Goal: Task Accomplishment & Management: Complete application form

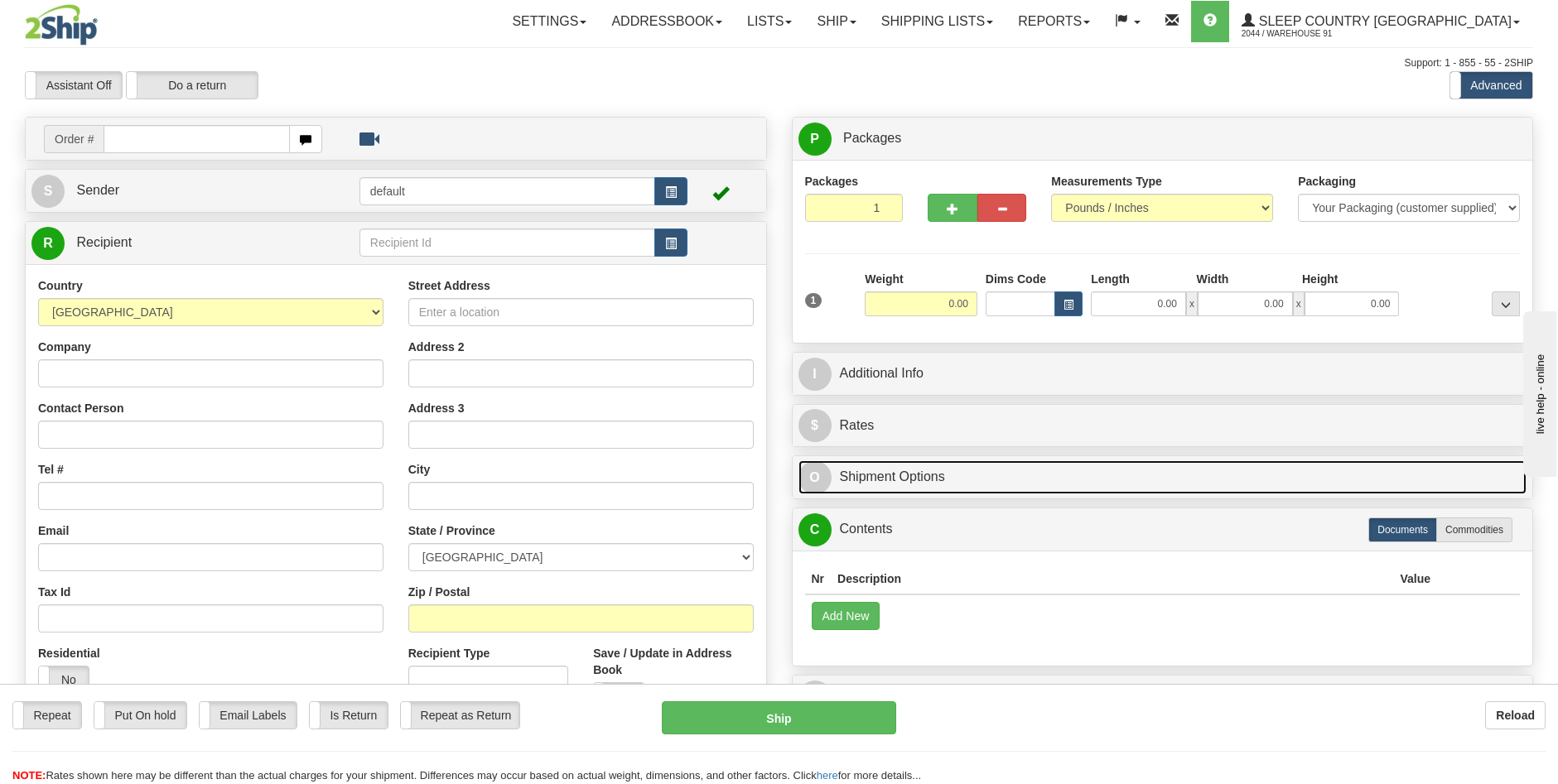
click at [907, 484] on link "O Shipment Options" at bounding box center [1163, 477] width 729 height 34
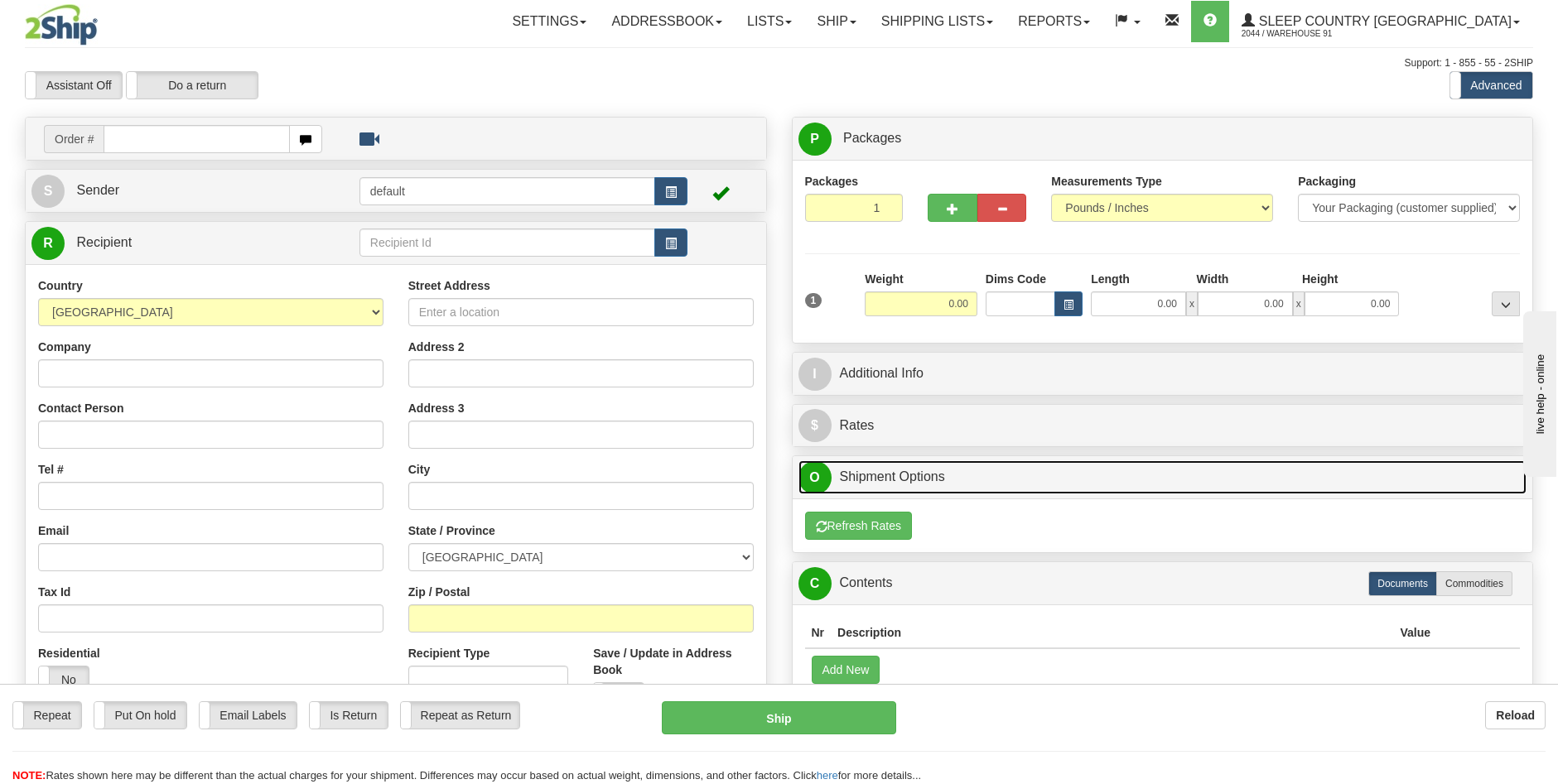
click at [910, 474] on link "O Shipment Options" at bounding box center [1163, 477] width 729 height 34
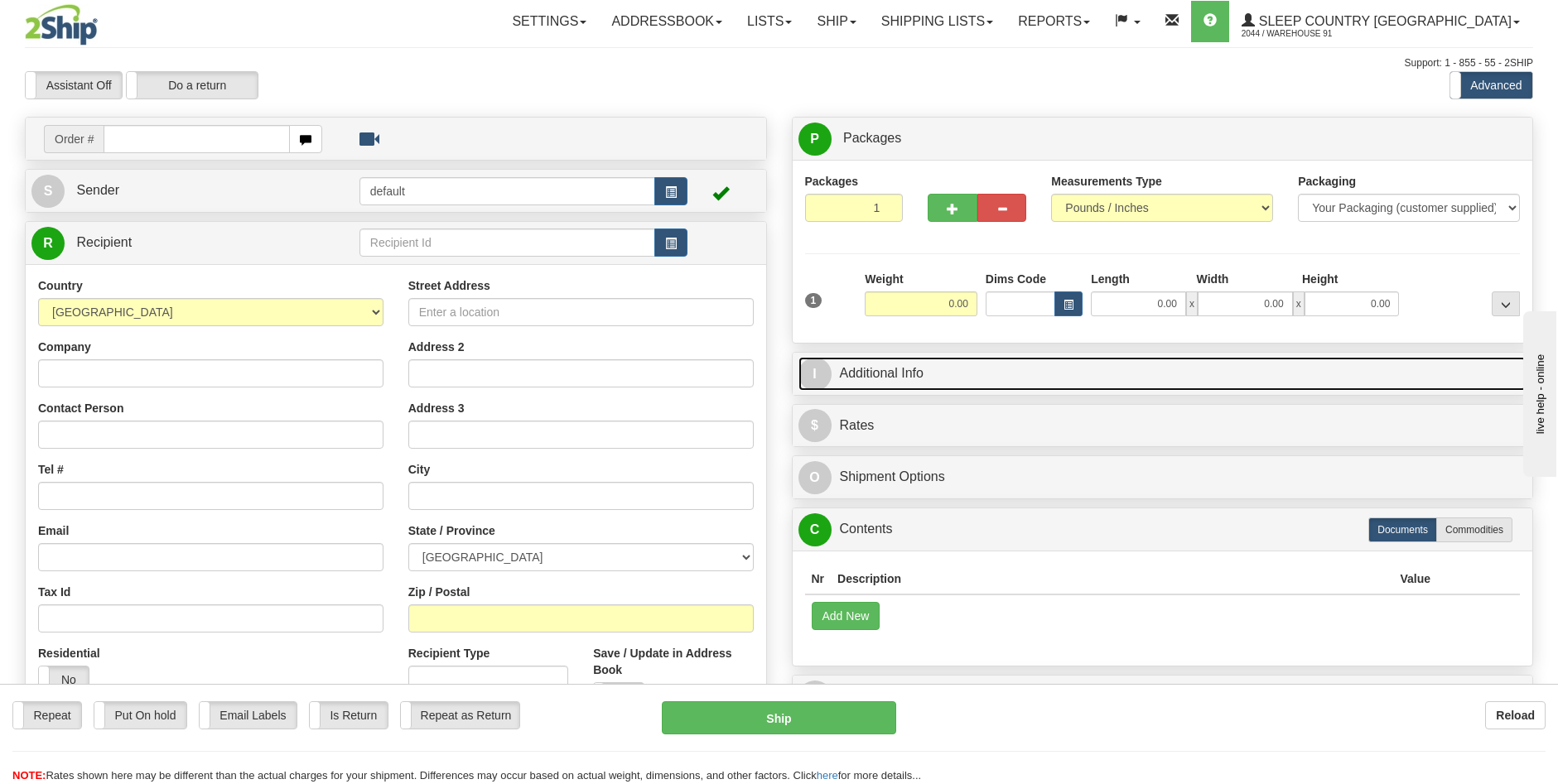
click at [894, 374] on link "I Additional Info" at bounding box center [1163, 374] width 729 height 34
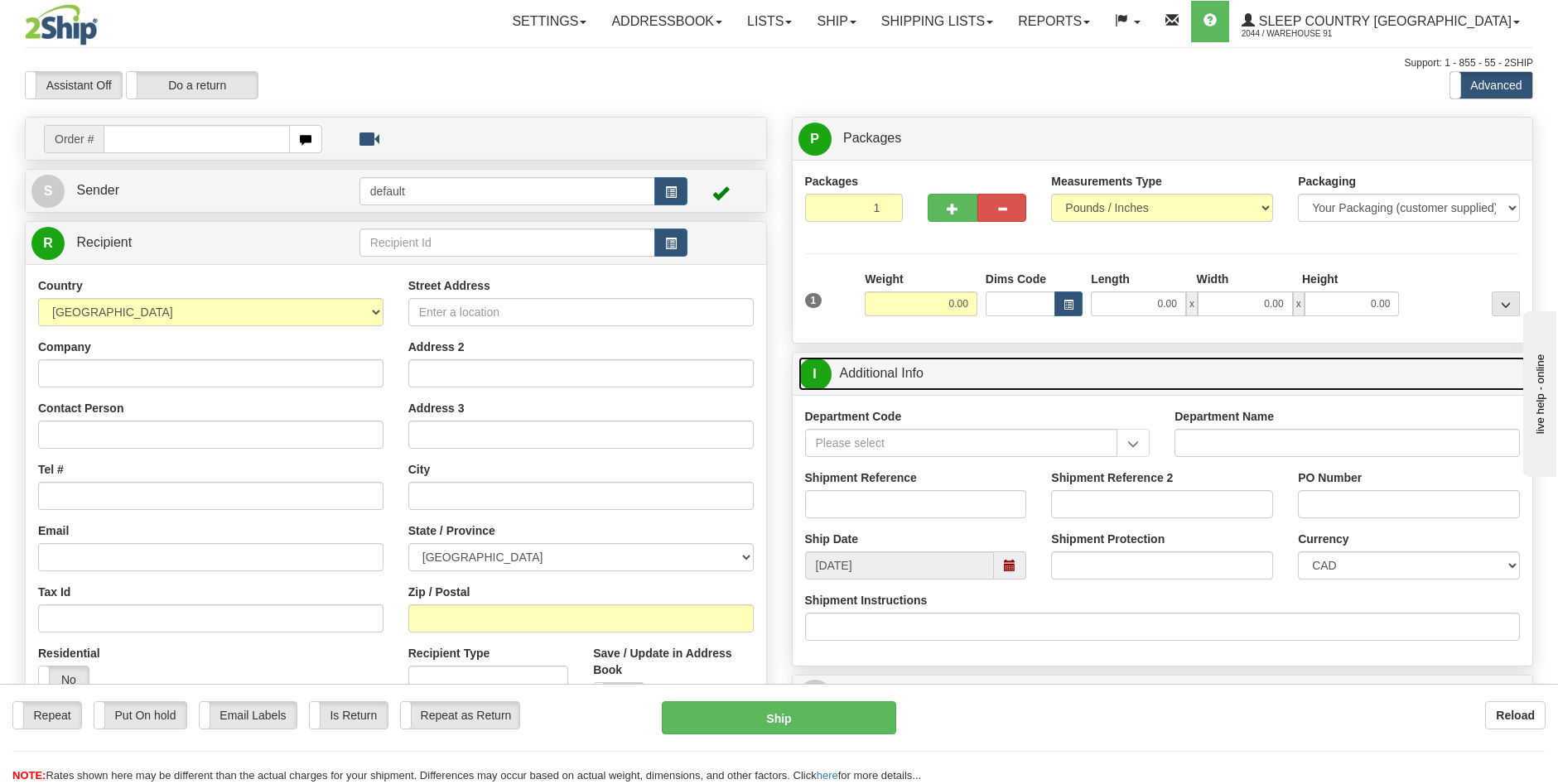
click at [859, 371] on link "I Additional Info" at bounding box center [1163, 374] width 729 height 34
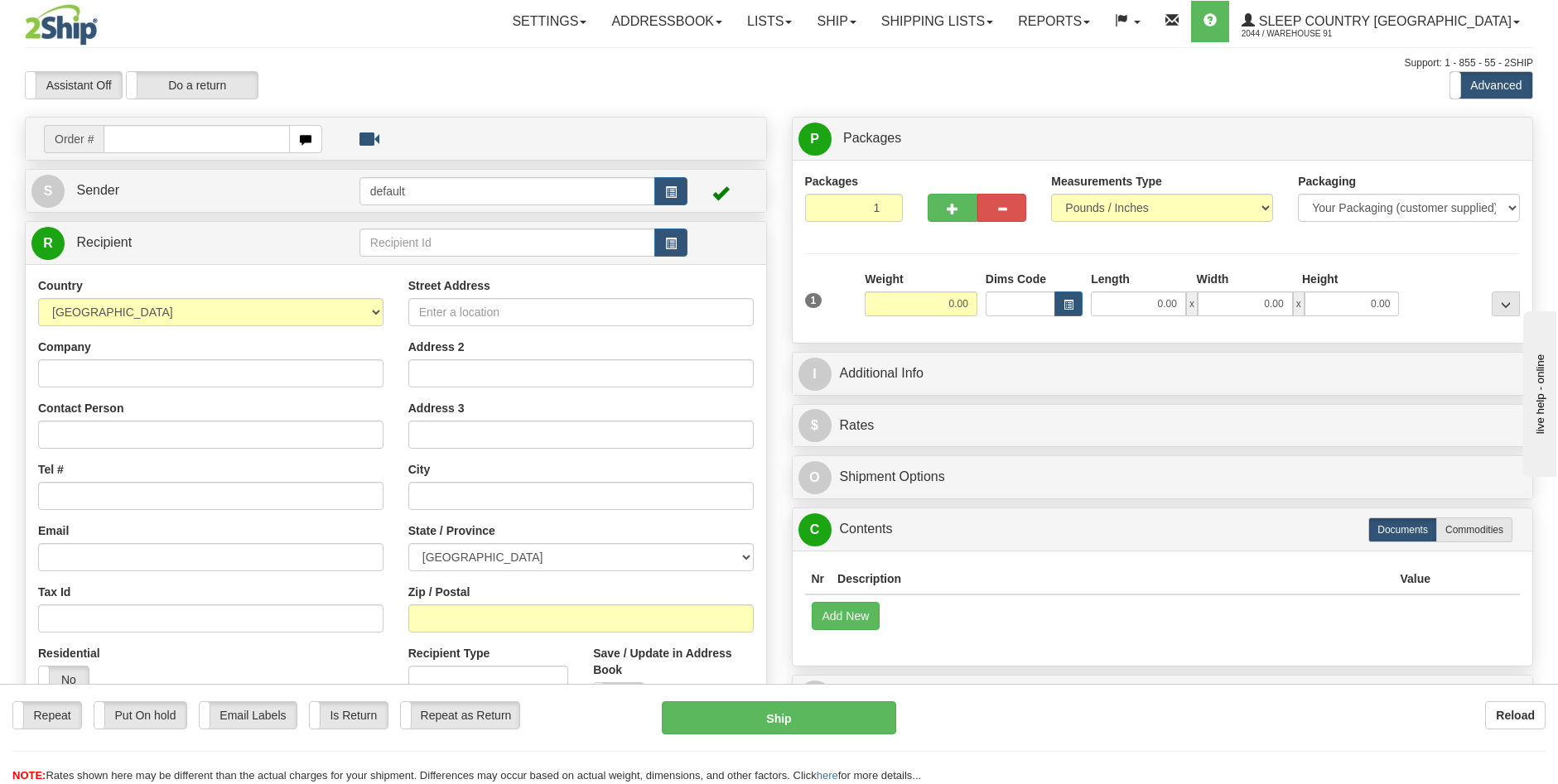
drag, startPoint x: 218, startPoint y: 406, endPoint x: 217, endPoint y: 394, distance: 12.0
click at [217, 405] on div "Contact Person" at bounding box center [210, 424] width 346 height 49
drag, startPoint x: 217, startPoint y: 379, endPoint x: 230, endPoint y: 372, distance: 14.8
click at [217, 378] on input "Company" at bounding box center [210, 374] width 346 height 28
type input "Omnitracs, LLC - RMA Reciving"
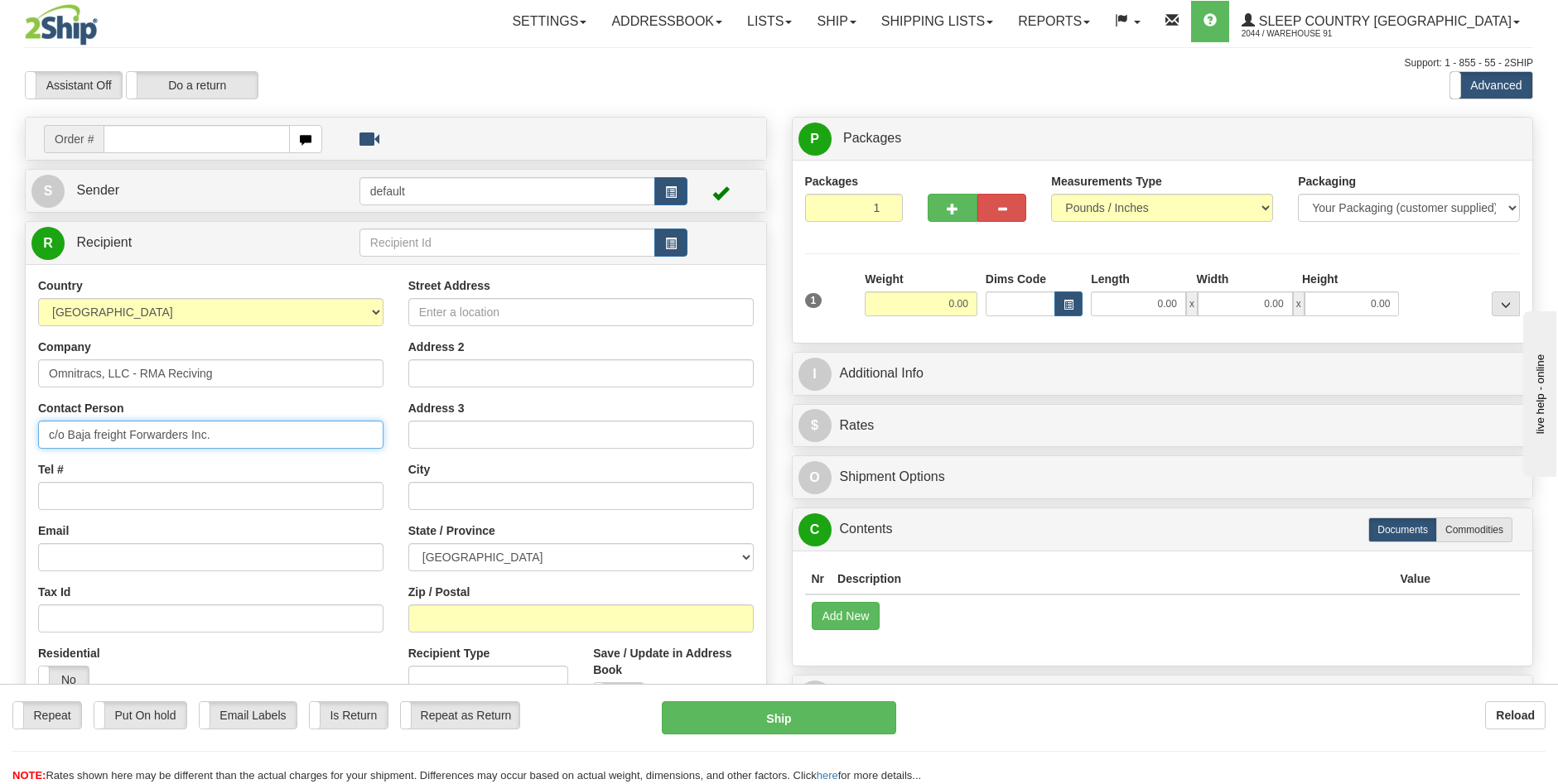
type input "c/o Baja freight Forwarders Inc."
click at [504, 317] on input "Street Address" at bounding box center [581, 312] width 346 height 28
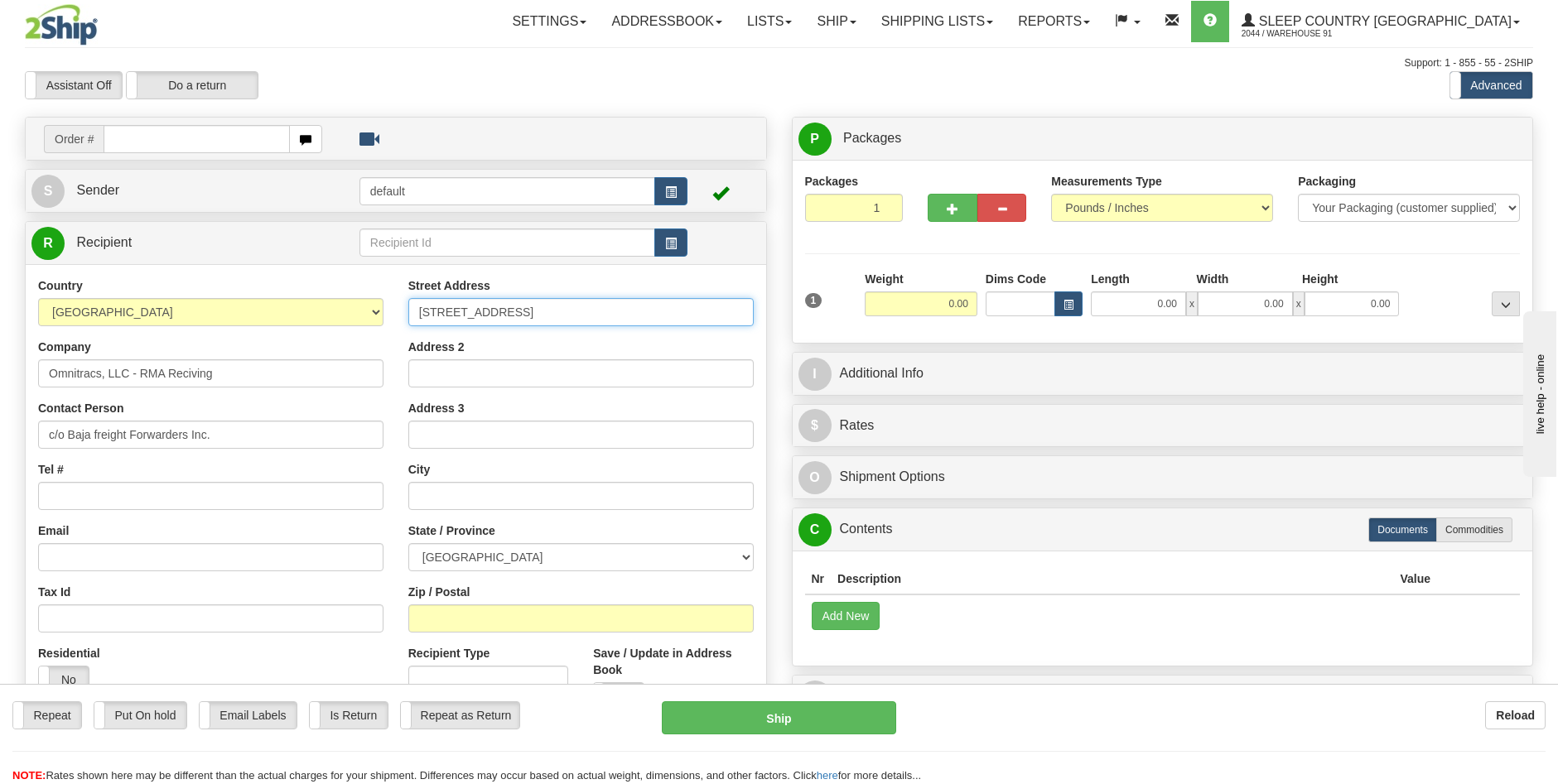
type input "[STREET_ADDRESS]"
click at [567, 369] on input "Address 2" at bounding box center [581, 374] width 346 height 28
click at [414, 430] on input "Address 3" at bounding box center [581, 435] width 346 height 28
click at [462, 507] on input "text" at bounding box center [581, 496] width 346 height 28
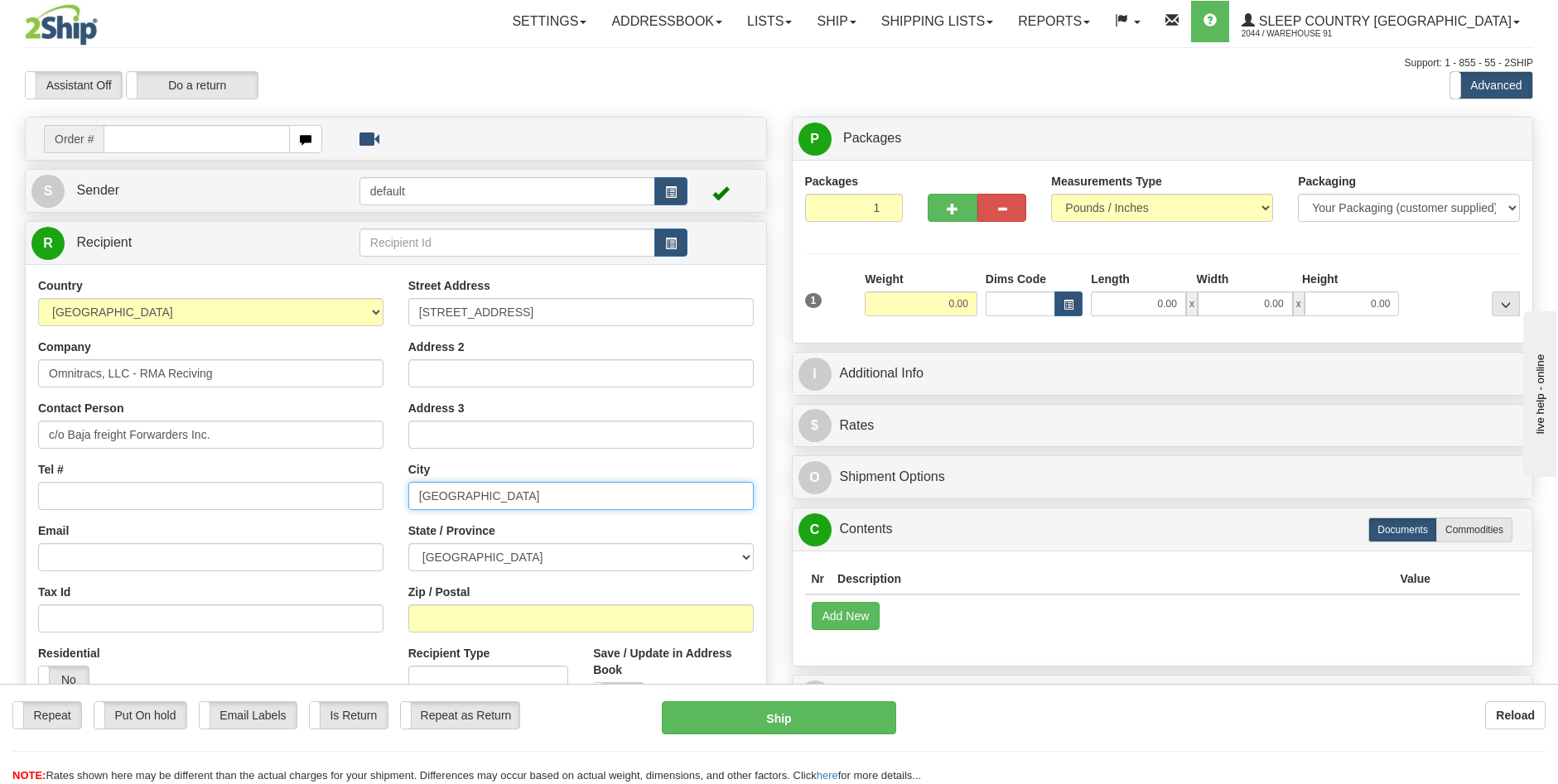
type input "[GEOGRAPHIC_DATA]"
click at [745, 554] on select "[GEOGRAPHIC_DATA] [GEOGRAPHIC_DATA] [GEOGRAPHIC_DATA] [GEOGRAPHIC_DATA] [GEOGRA…" at bounding box center [581, 558] width 346 height 28
click at [390, 584] on div "Country [GEOGRAPHIC_DATA] [GEOGRAPHIC_DATA] [GEOGRAPHIC_DATA] [GEOGRAPHIC_DATA]…" at bounding box center [210, 491] width 370 height 429
click at [469, 603] on div "Zip / Postal" at bounding box center [581, 608] width 346 height 49
click at [472, 619] on input "Zip / Postal" at bounding box center [581, 619] width 346 height 28
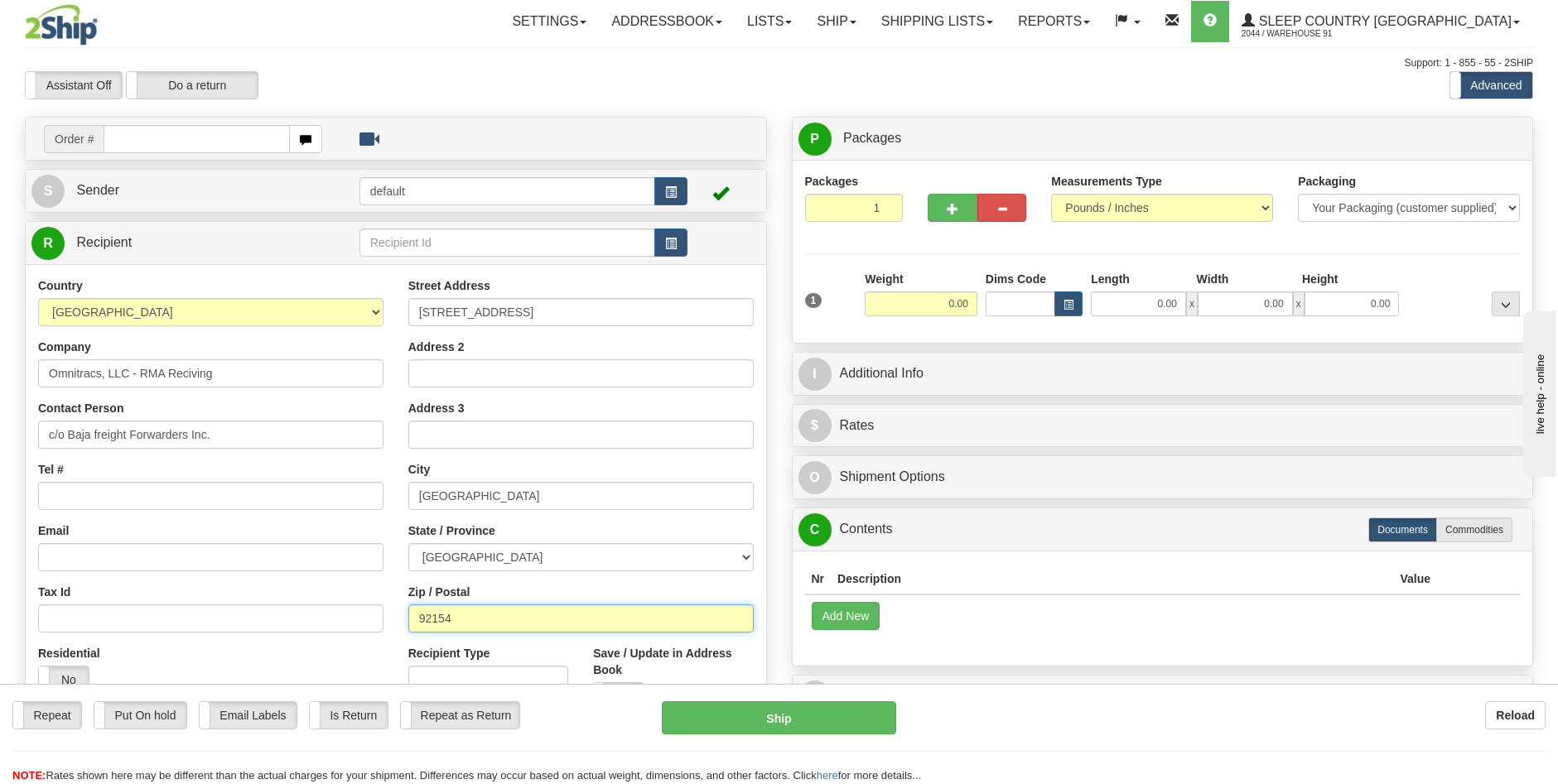
type input "92154"
click at [236, 623] on input "Tax Id" at bounding box center [210, 619] width 346 height 28
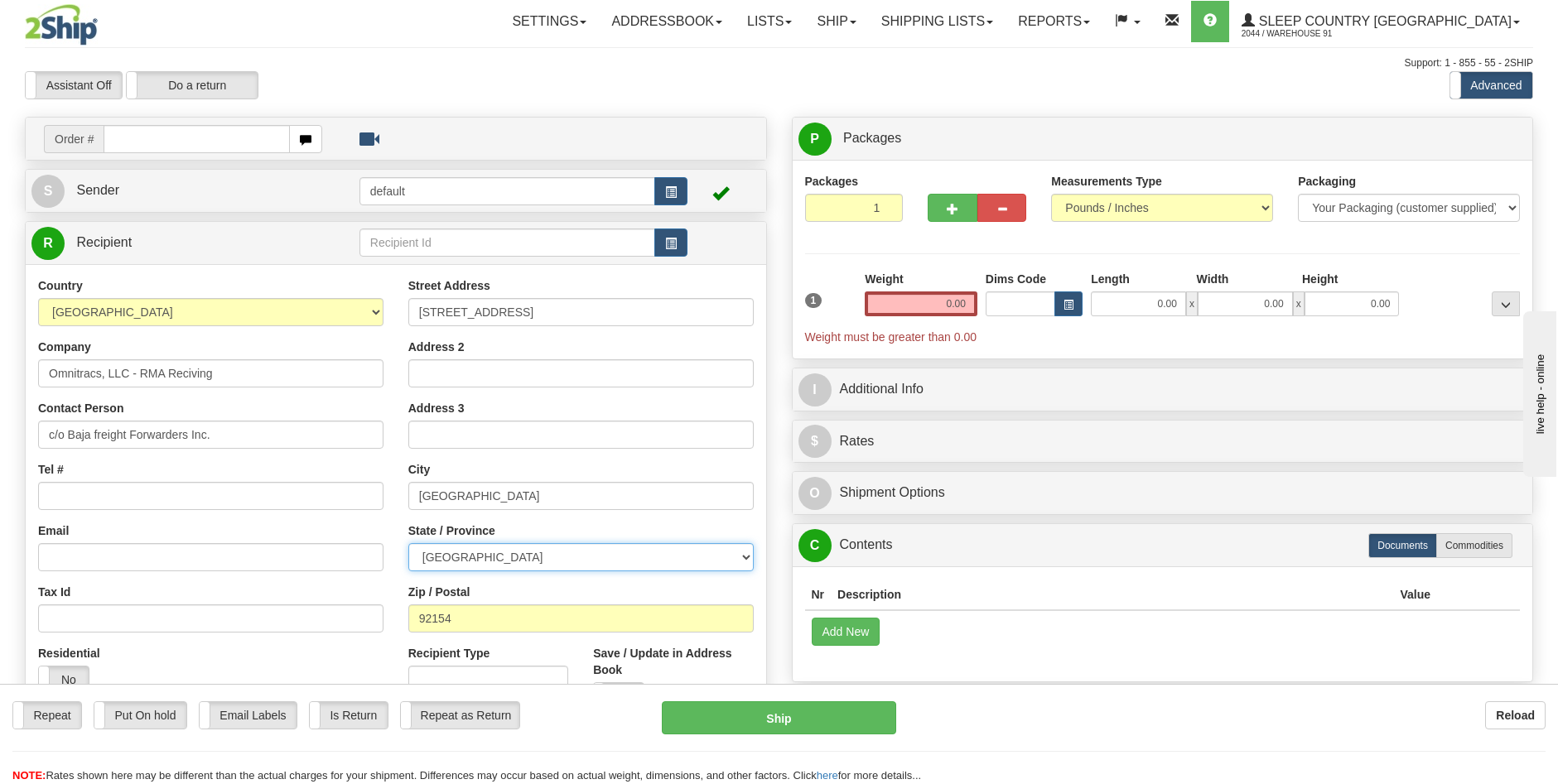
click at [750, 558] on select "[GEOGRAPHIC_DATA] [GEOGRAPHIC_DATA] [GEOGRAPHIC_DATA] [GEOGRAPHIC_DATA] [GEOGRA…" at bounding box center [581, 558] width 346 height 28
click at [377, 523] on div "Email" at bounding box center [210, 546] width 346 height 49
click at [571, 621] on input "92154" at bounding box center [581, 619] width 346 height 28
click at [374, 304] on select "[GEOGRAPHIC_DATA] [GEOGRAPHIC_DATA] [GEOGRAPHIC_DATA] [GEOGRAPHIC_DATA] [US_STA…" at bounding box center [210, 312] width 346 height 28
select select "US"
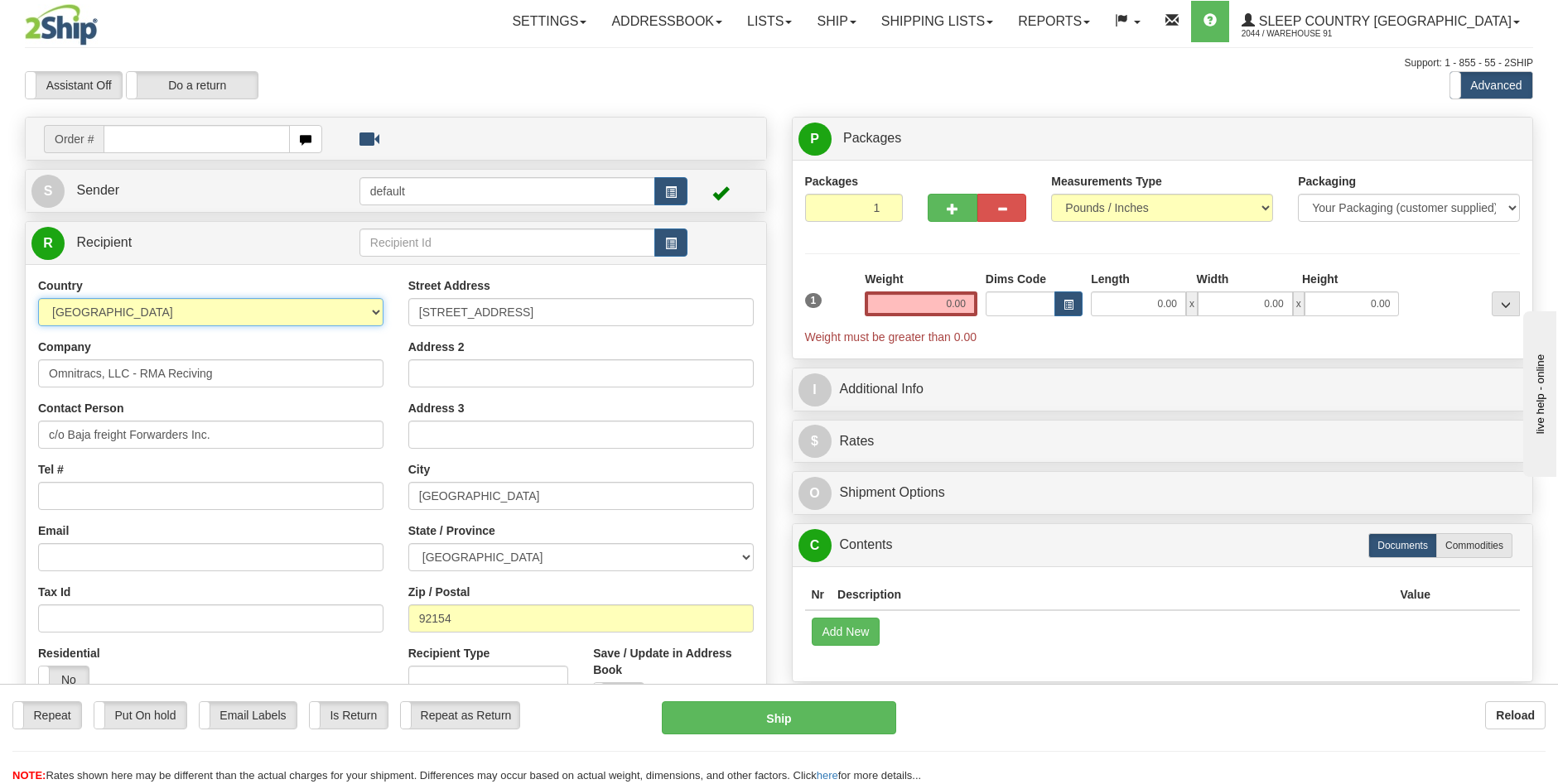
click at [38, 298] on select "[GEOGRAPHIC_DATA] [GEOGRAPHIC_DATA] [GEOGRAPHIC_DATA] [GEOGRAPHIC_DATA] [US_STA…" at bounding box center [210, 312] width 346 height 28
click at [744, 554] on select "[US_STATE] [US_STATE] [US_STATE] [US_STATE] Armed Forces America Armed Forces E…" at bounding box center [581, 558] width 346 height 28
select select "CA"
click at [409, 544] on select "[US_STATE] [US_STATE] [US_STATE] [US_STATE] Armed Forces America Armed Forces E…" at bounding box center [581, 558] width 346 height 28
click at [952, 306] on input "0.00" at bounding box center [920, 304] width 112 height 25
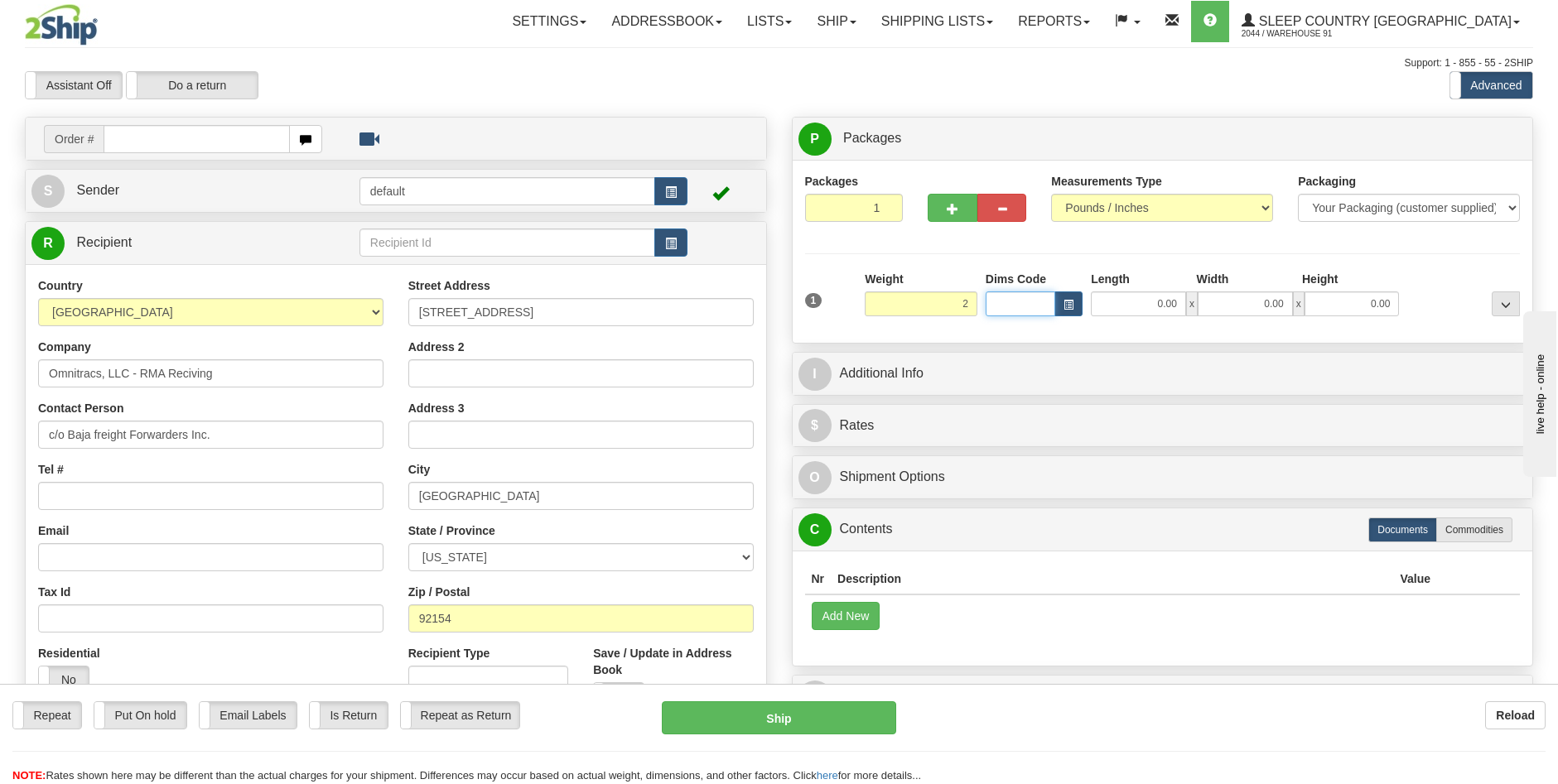
type input "2.00"
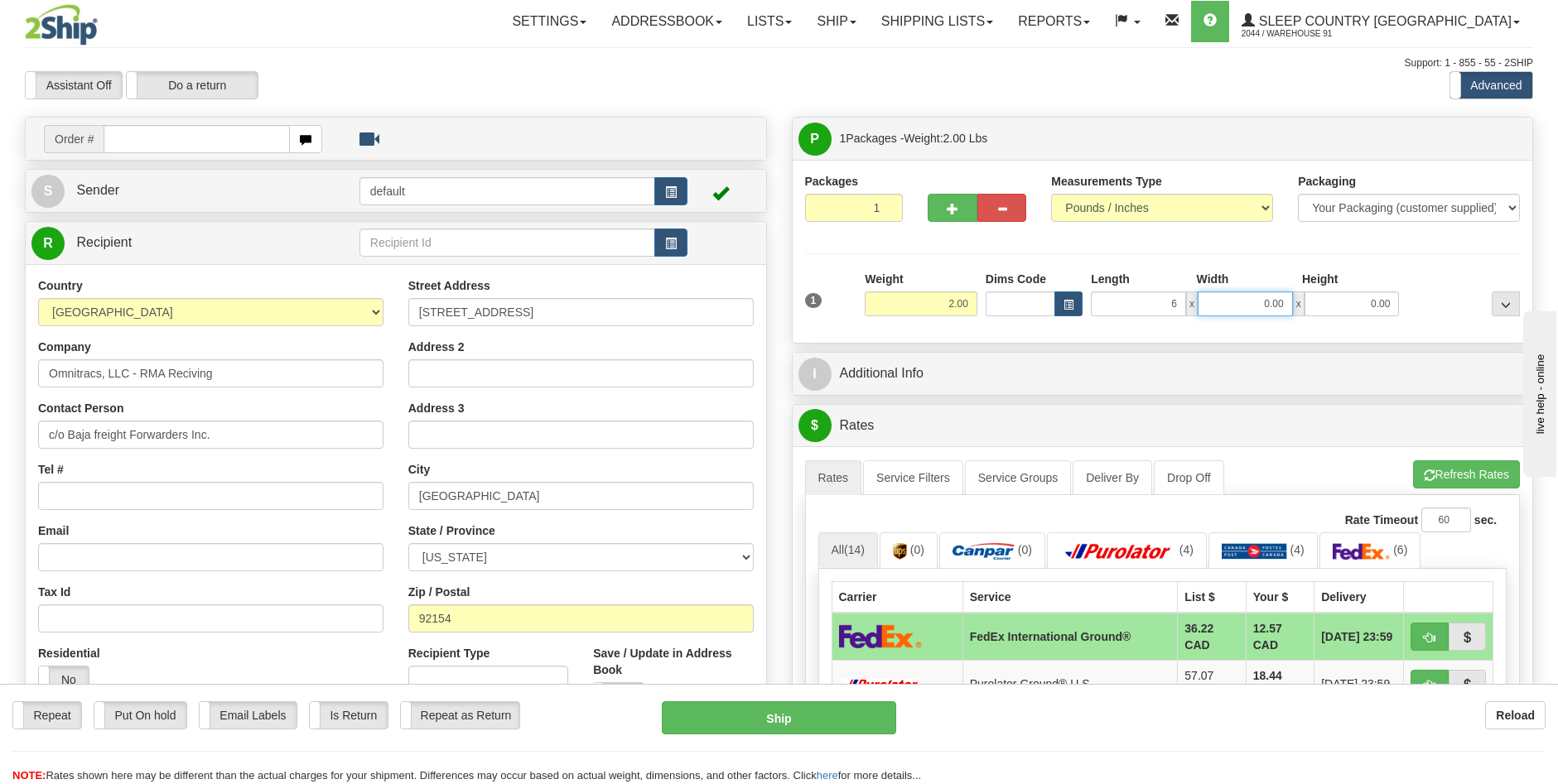
type input "6.00"
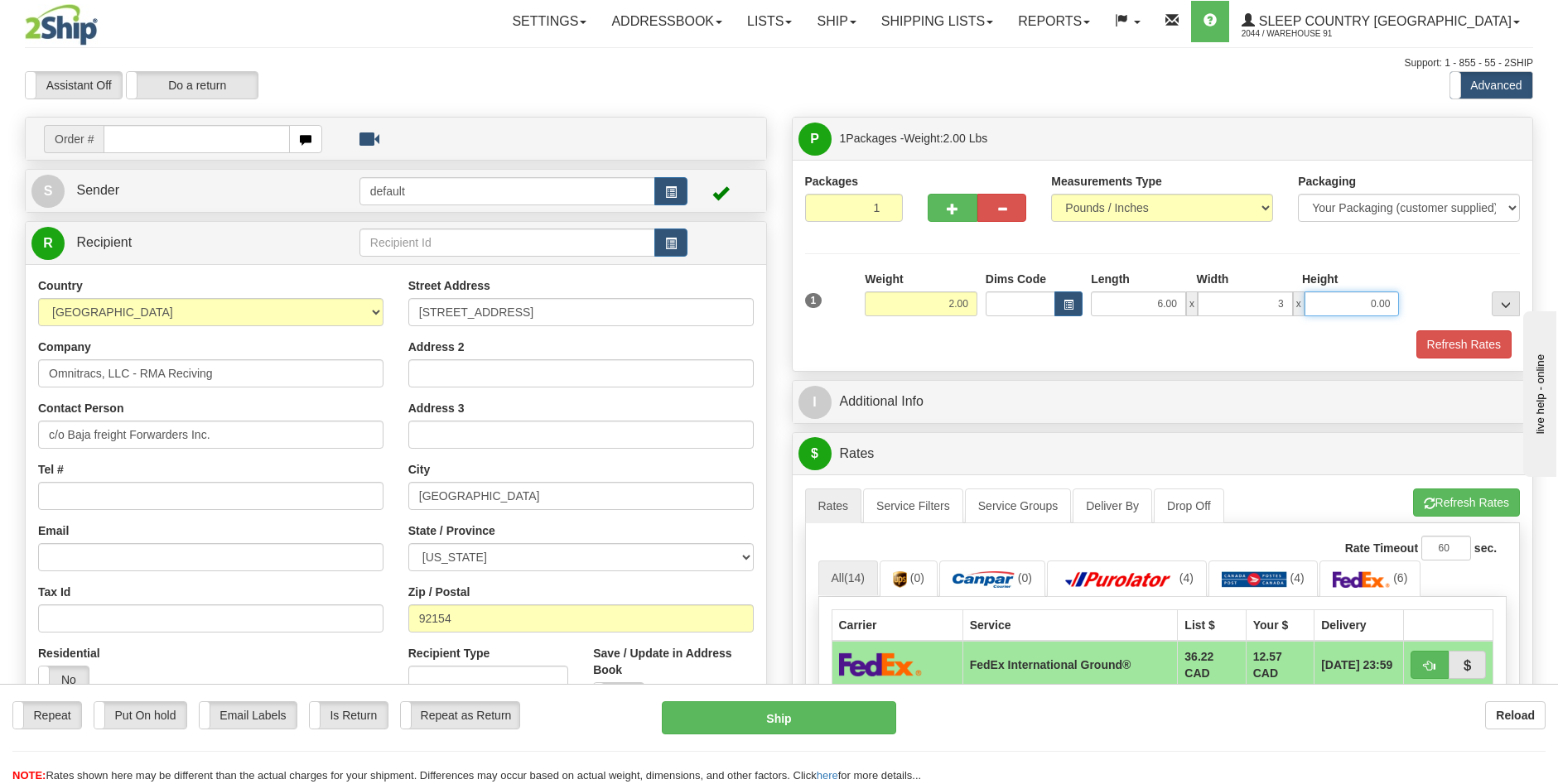
type input "3.00"
type input "36.00"
click at [1374, 304] on input "36.00" at bounding box center [1353, 304] width 95 height 25
type input "3.00"
drag, startPoint x: 1142, startPoint y: 345, endPoint x: 1190, endPoint y: 368, distance: 53.2
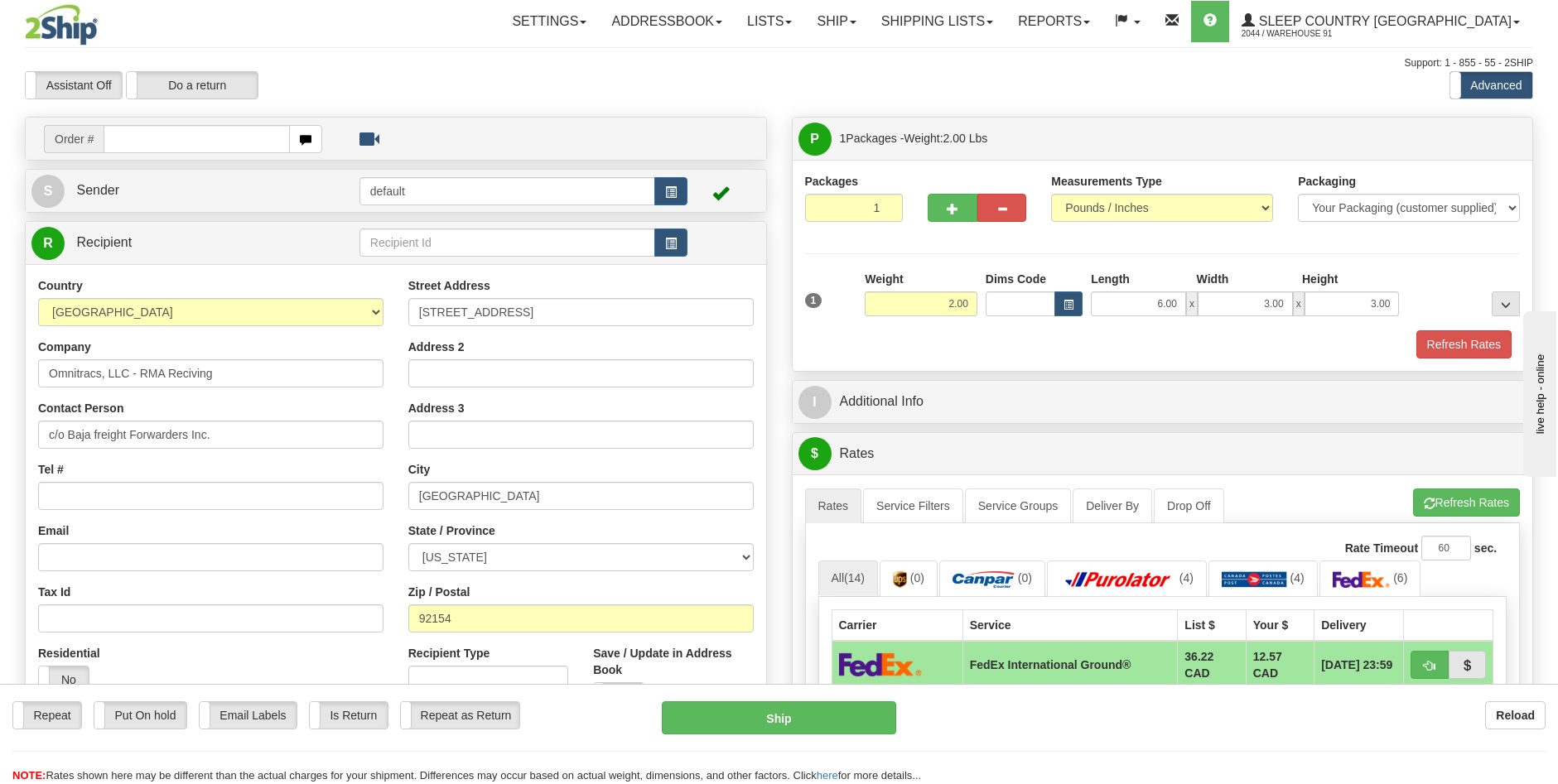
click at [1143, 345] on div "Refresh Rates" at bounding box center [1163, 345] width 724 height 28
click at [1460, 354] on button "Refresh Rates" at bounding box center [1464, 345] width 95 height 28
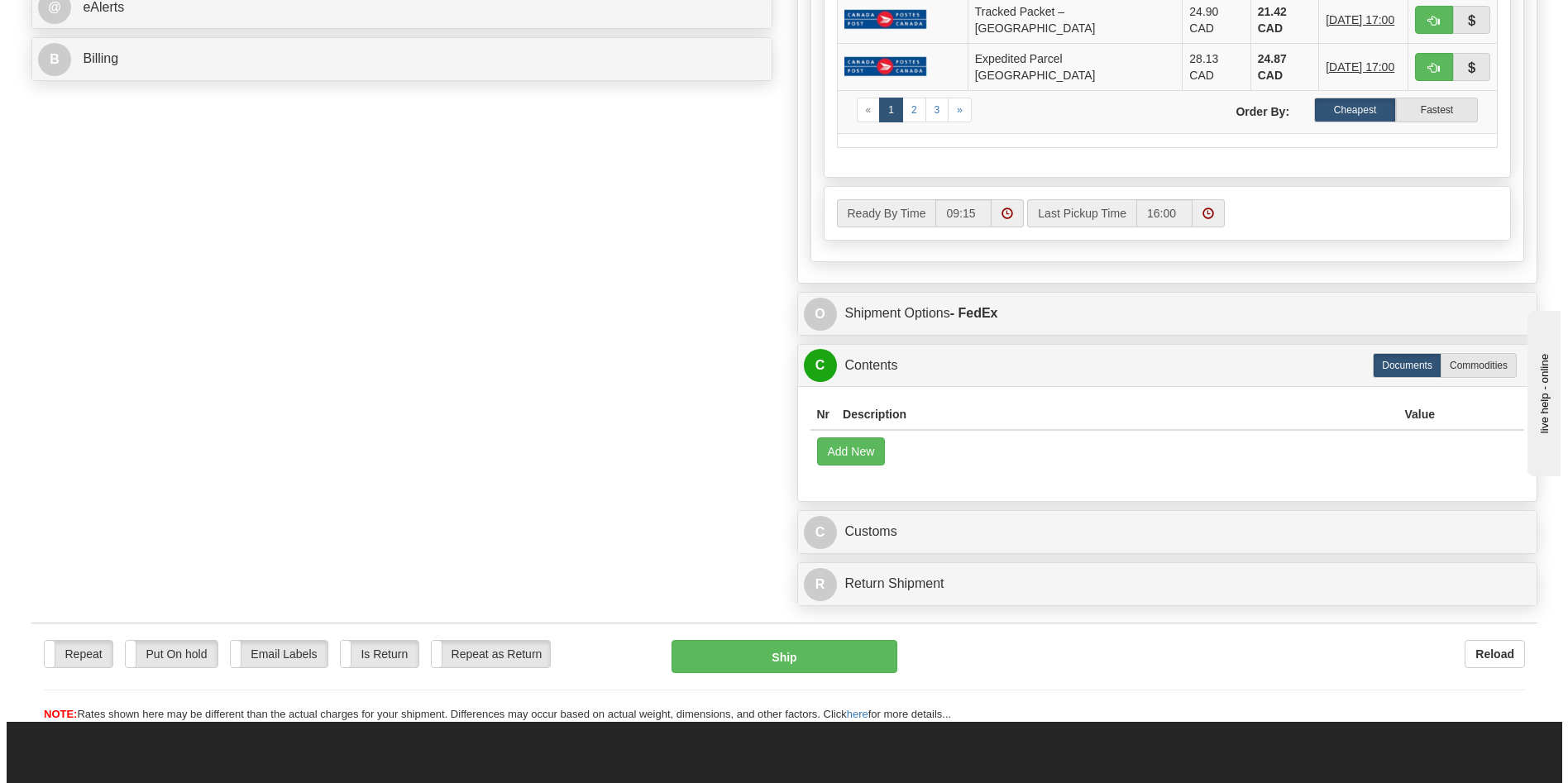
scroll to position [827, 0]
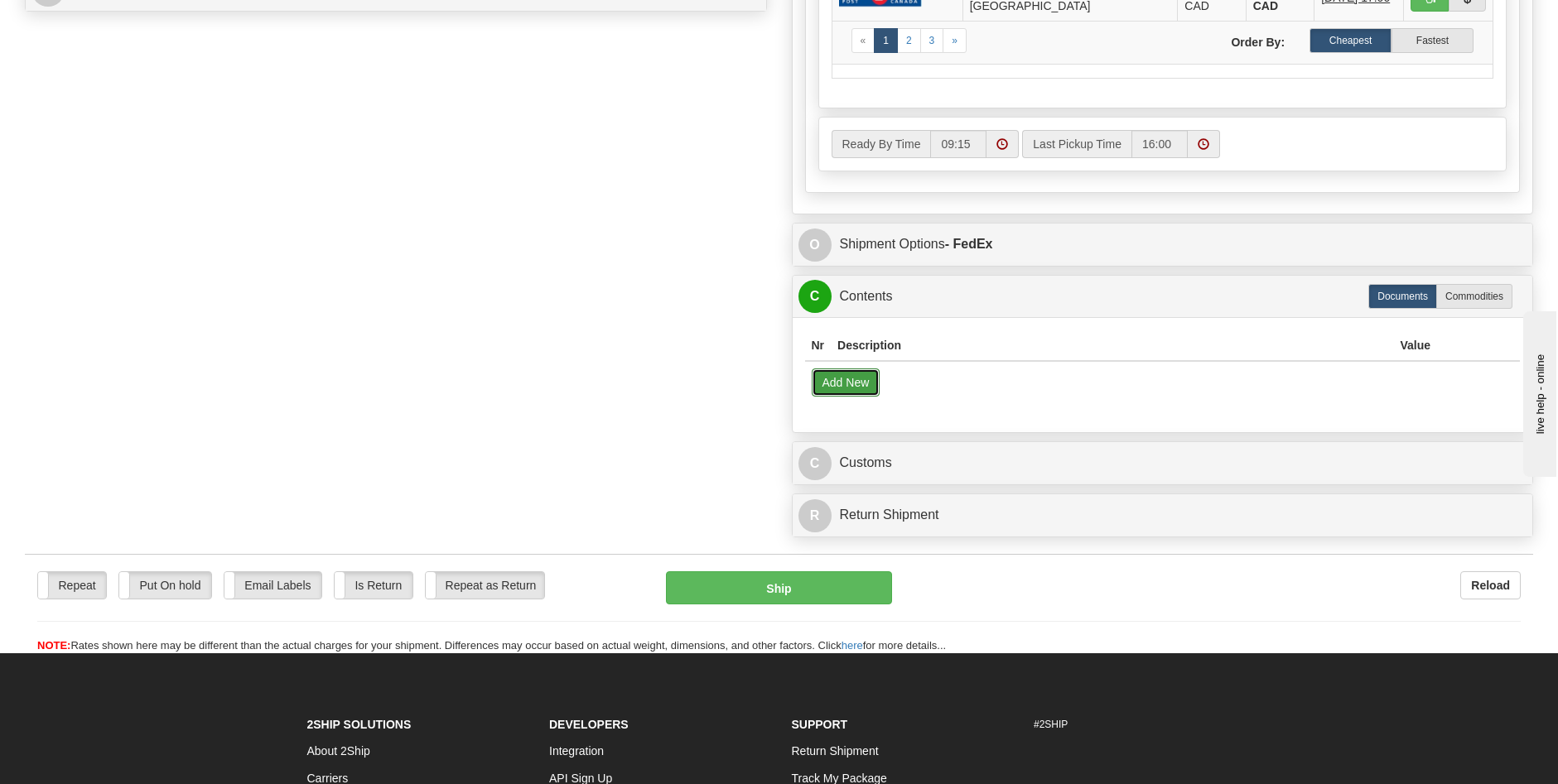
click at [855, 369] on button "Add New" at bounding box center [846, 383] width 69 height 28
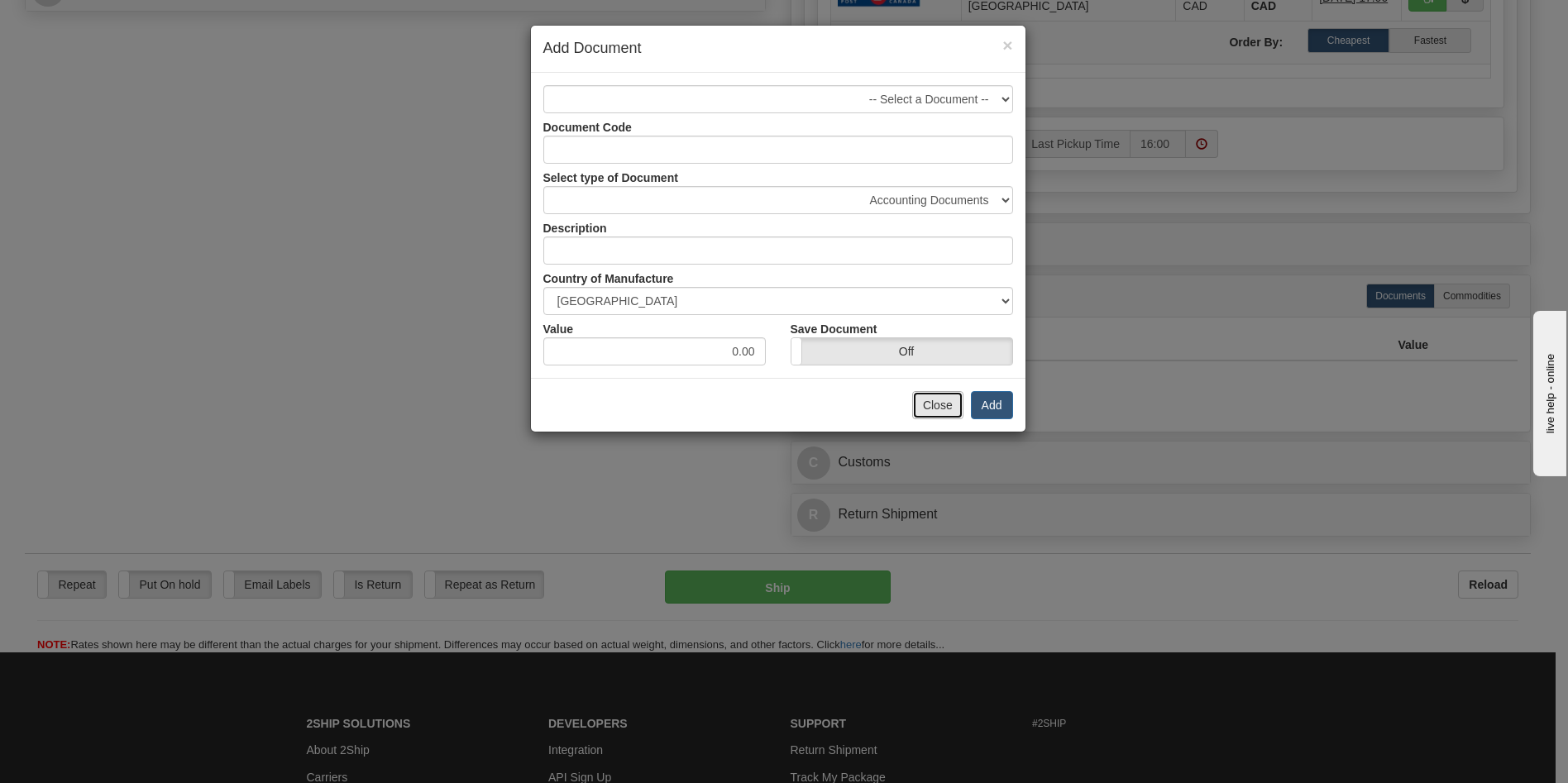
drag, startPoint x: 961, startPoint y: 394, endPoint x: 953, endPoint y: 403, distance: 12.0
click at [959, 394] on button "Close" at bounding box center [937, 405] width 51 height 28
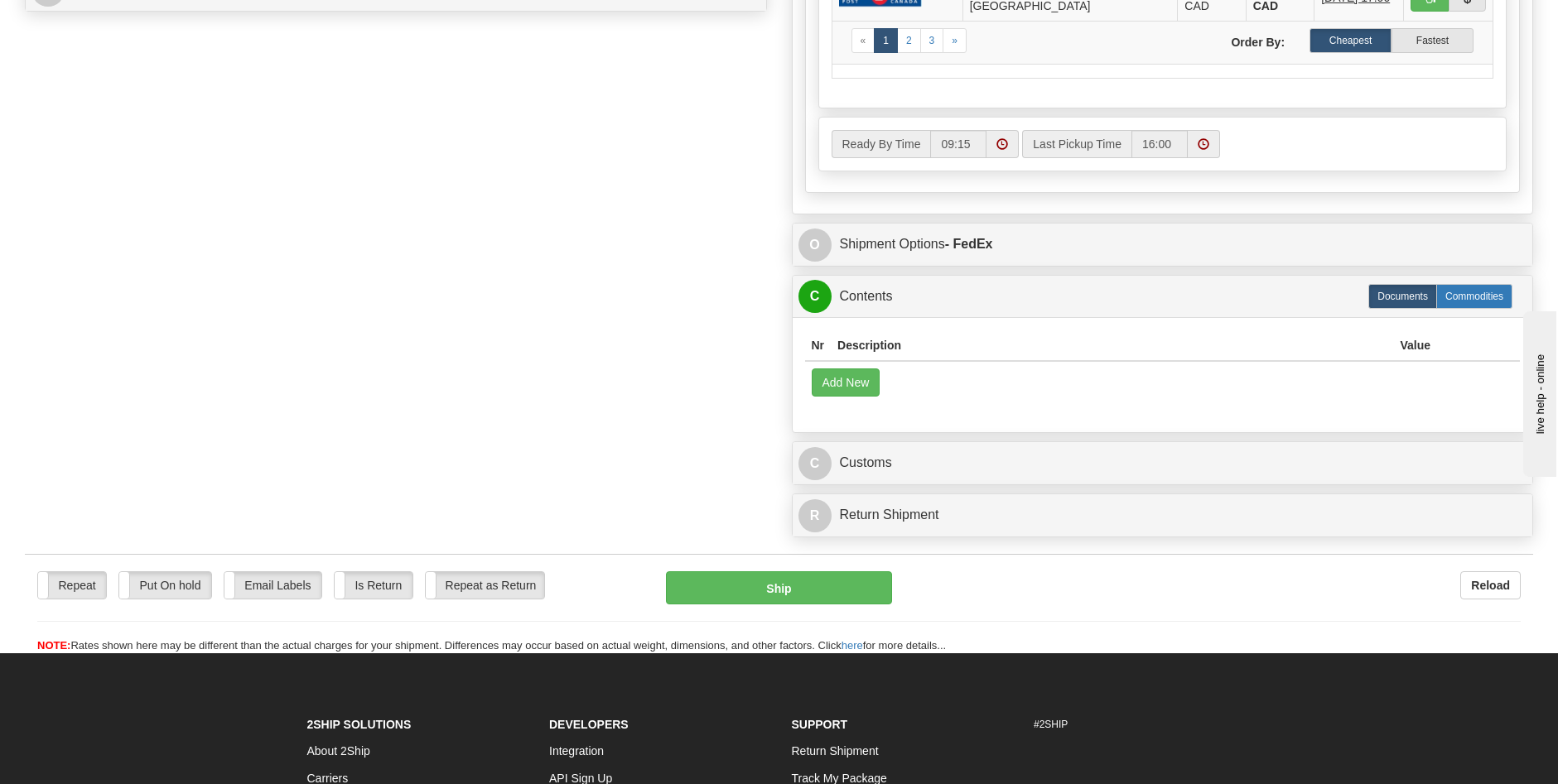
click at [1504, 284] on label "Commodities" at bounding box center [1475, 296] width 76 height 25
radio input "true"
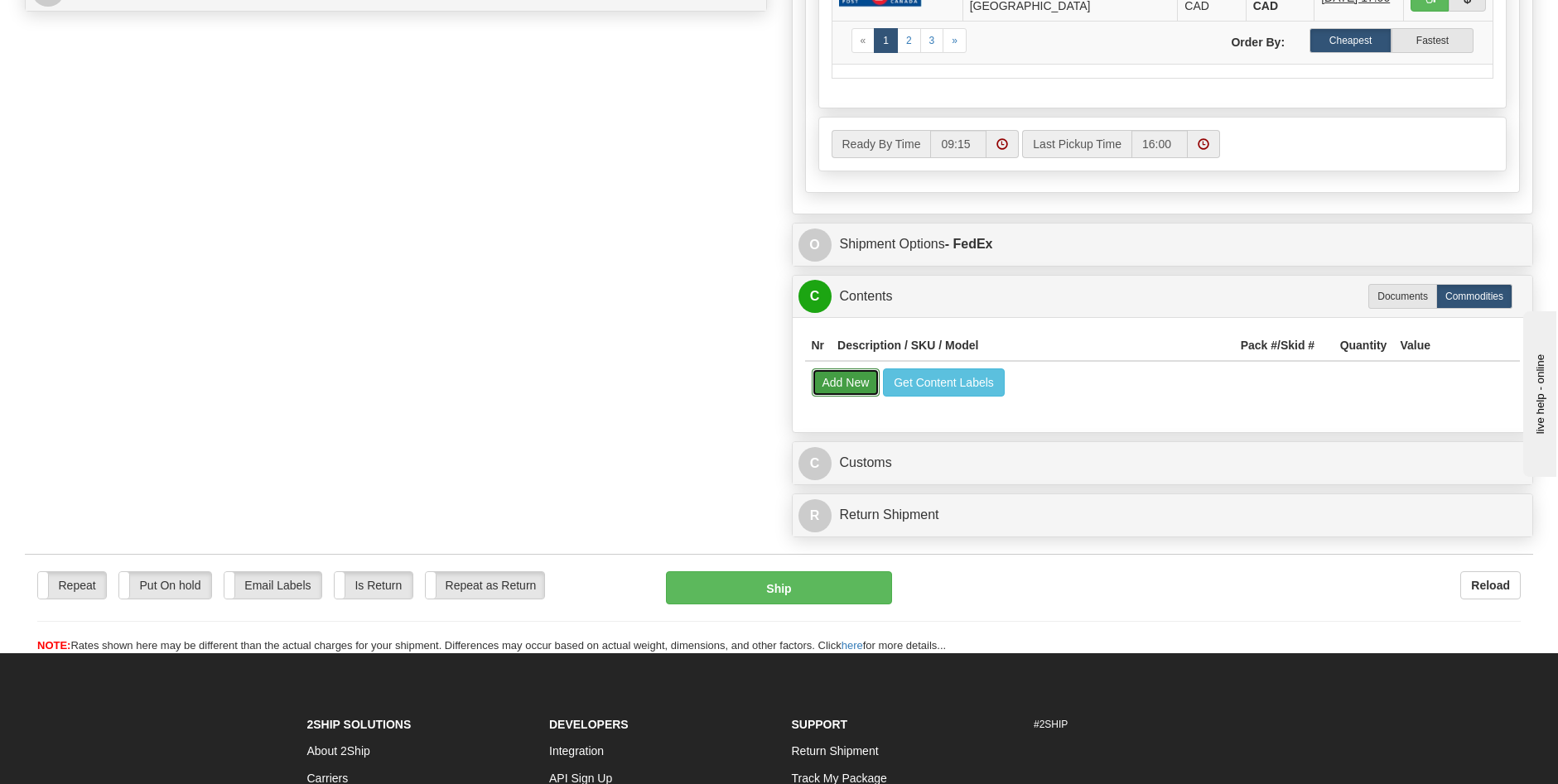
click at [855, 369] on button "Add New" at bounding box center [846, 383] width 69 height 28
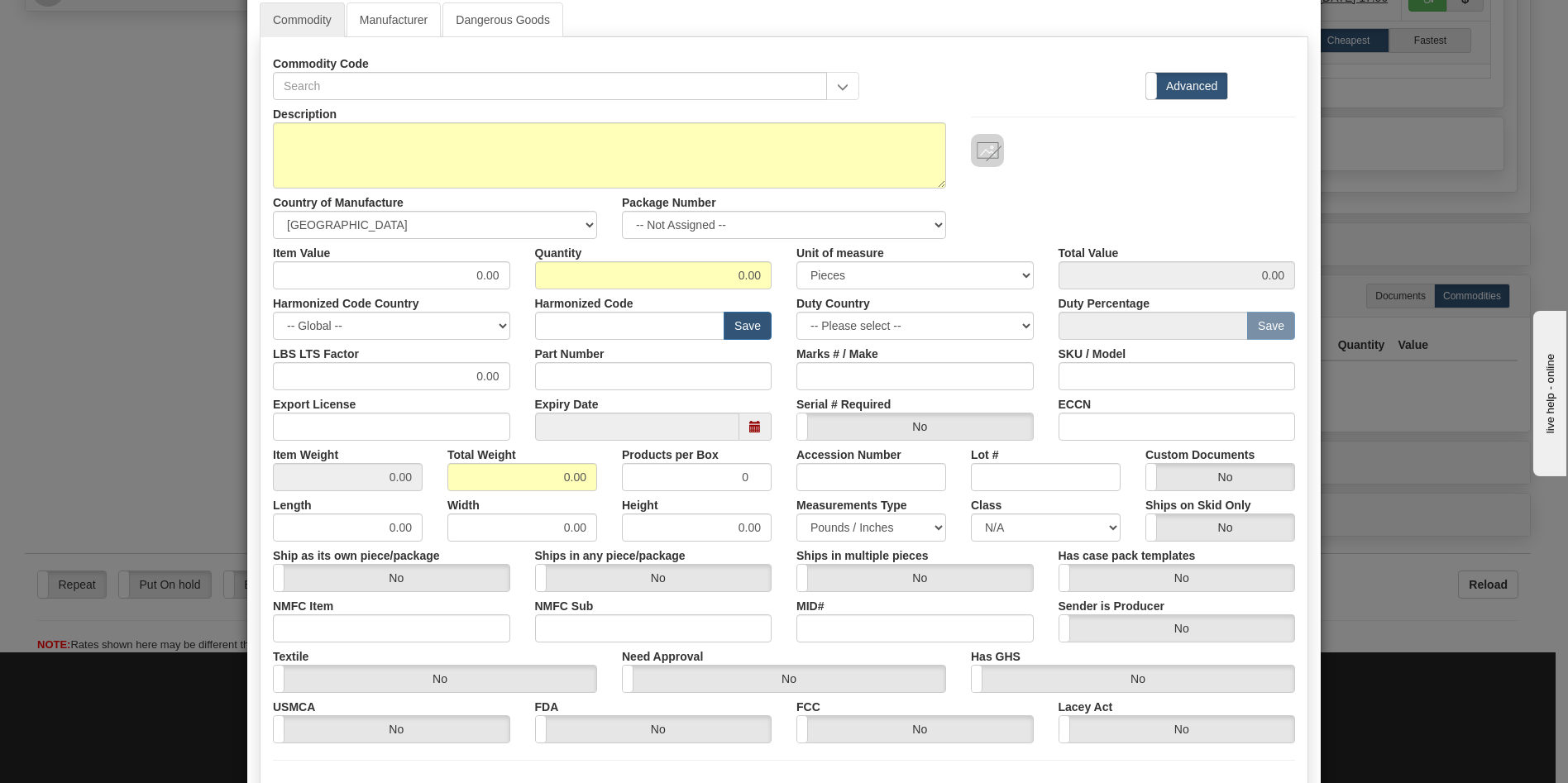
scroll to position [0, 0]
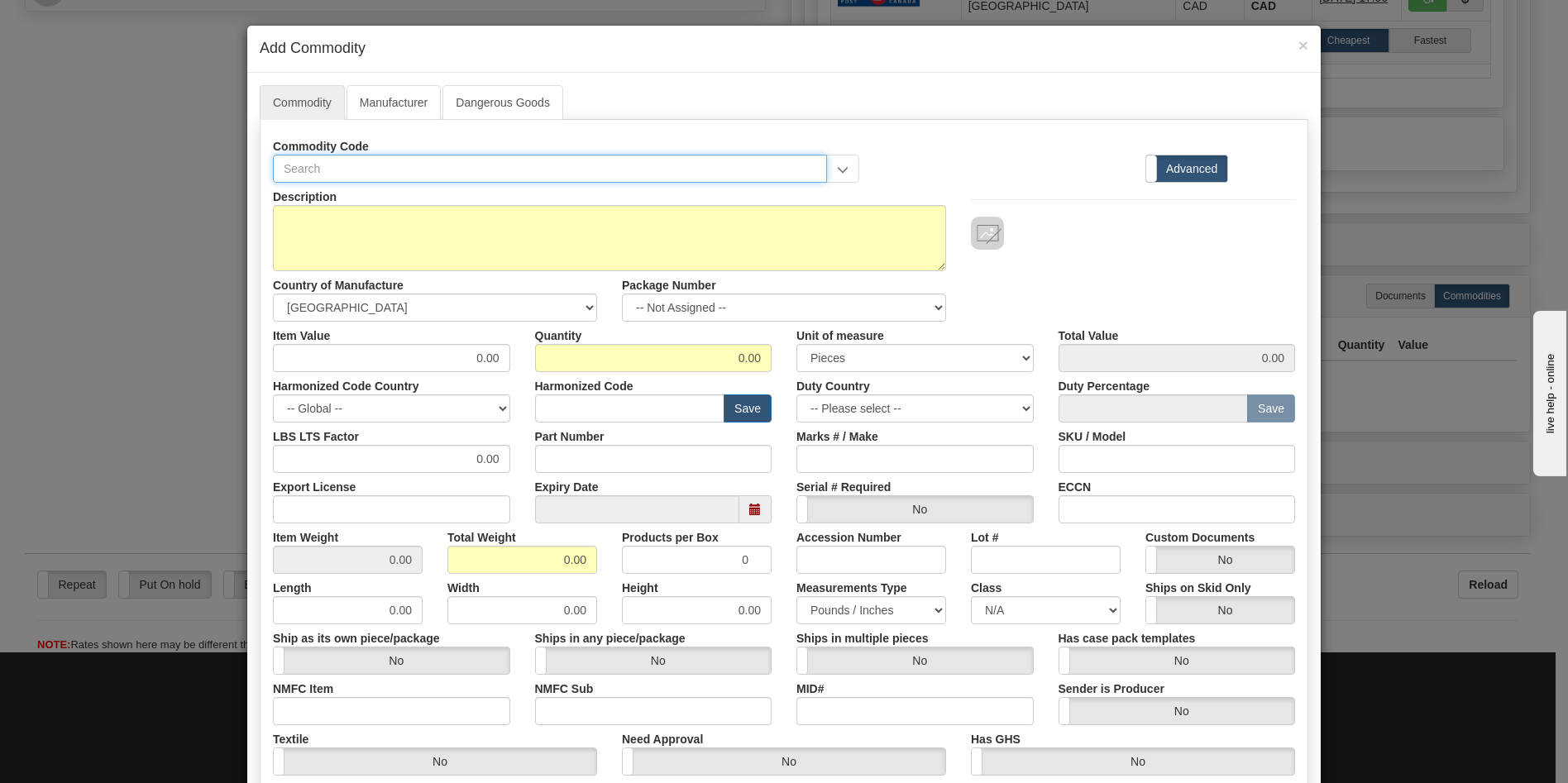
click at [789, 174] on input "text" at bounding box center [550, 169] width 554 height 28
type input "r"
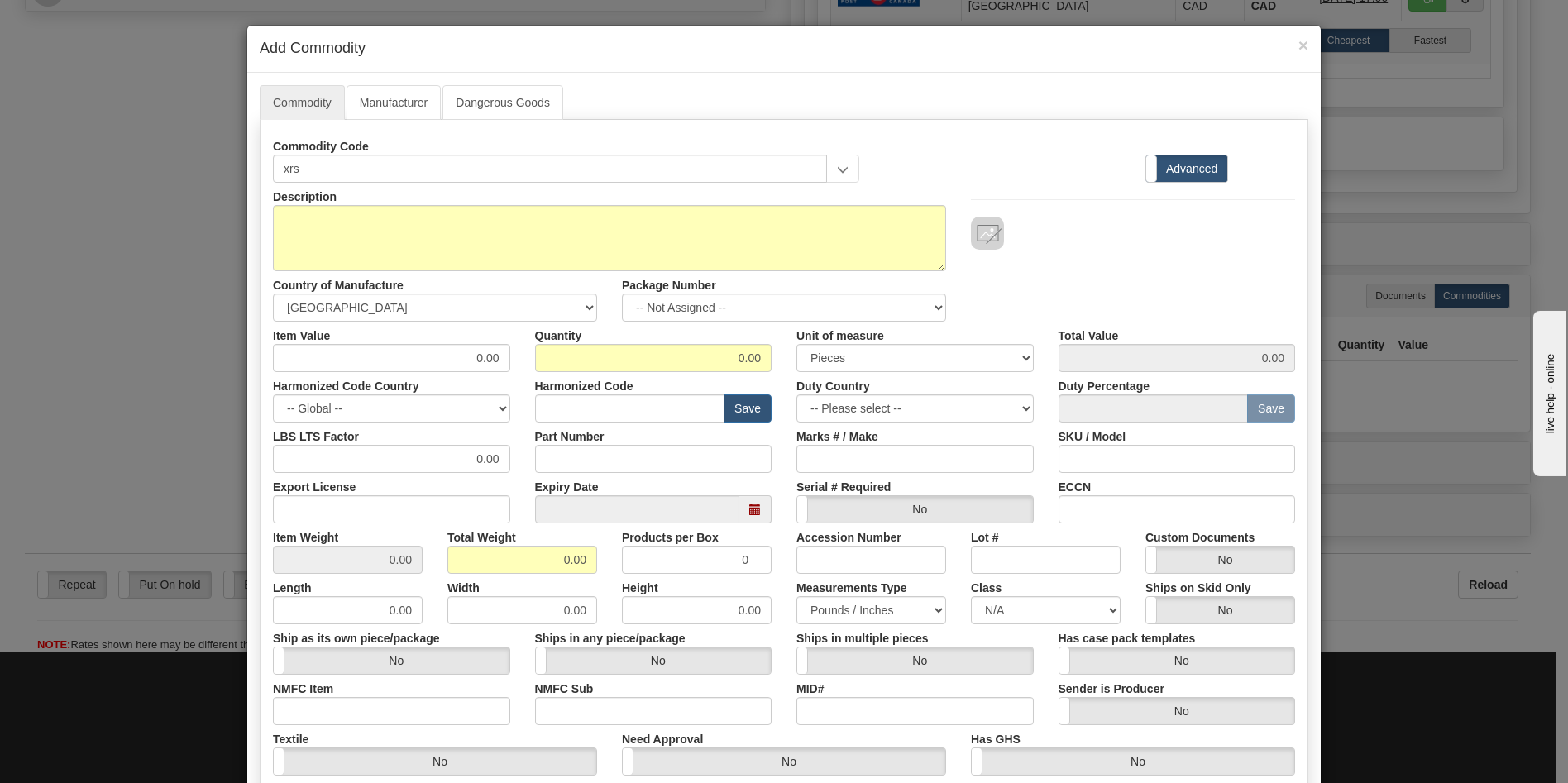
click at [841, 172] on span "button" at bounding box center [842, 169] width 11 height 11
click at [837, 169] on span "button" at bounding box center [842, 169] width 11 height 11
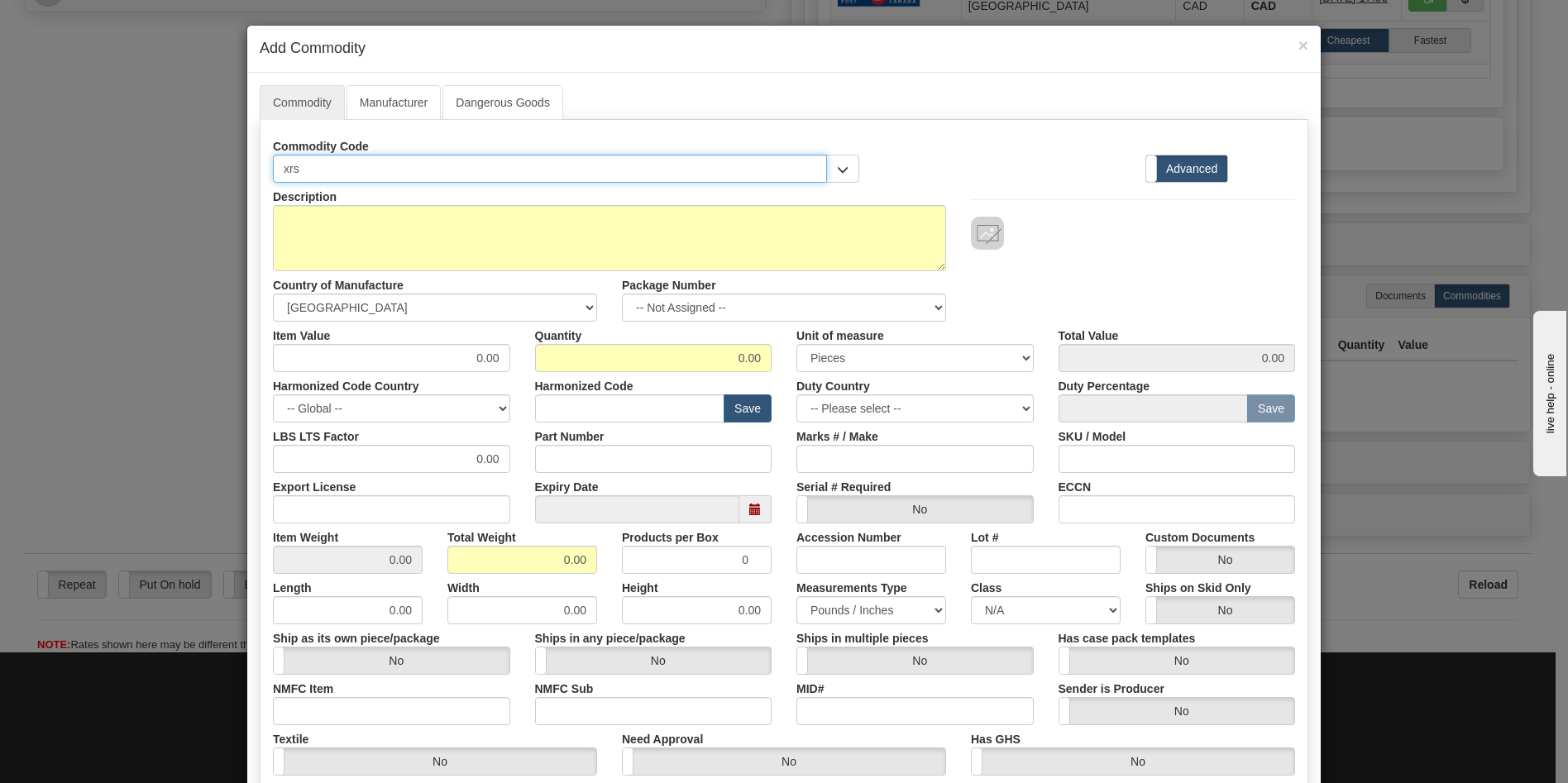
click at [722, 164] on input "xrs" at bounding box center [550, 169] width 554 height 28
type input "xrs relay"
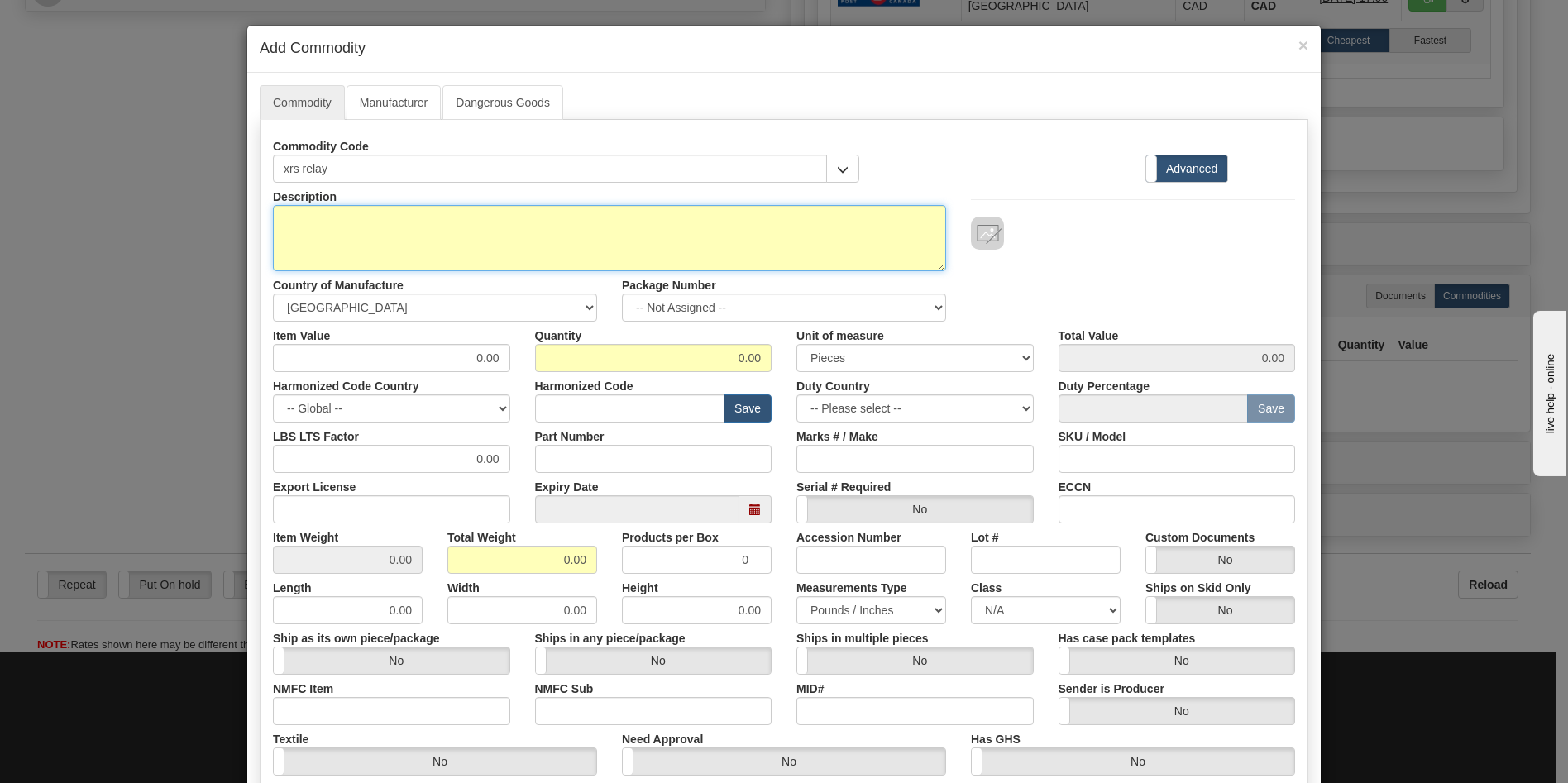
click at [749, 219] on textarea "Description" at bounding box center [609, 237] width 673 height 66
type textarea "r"
type textarea "X"
type textarea "xrs relay RMA number 907024207"
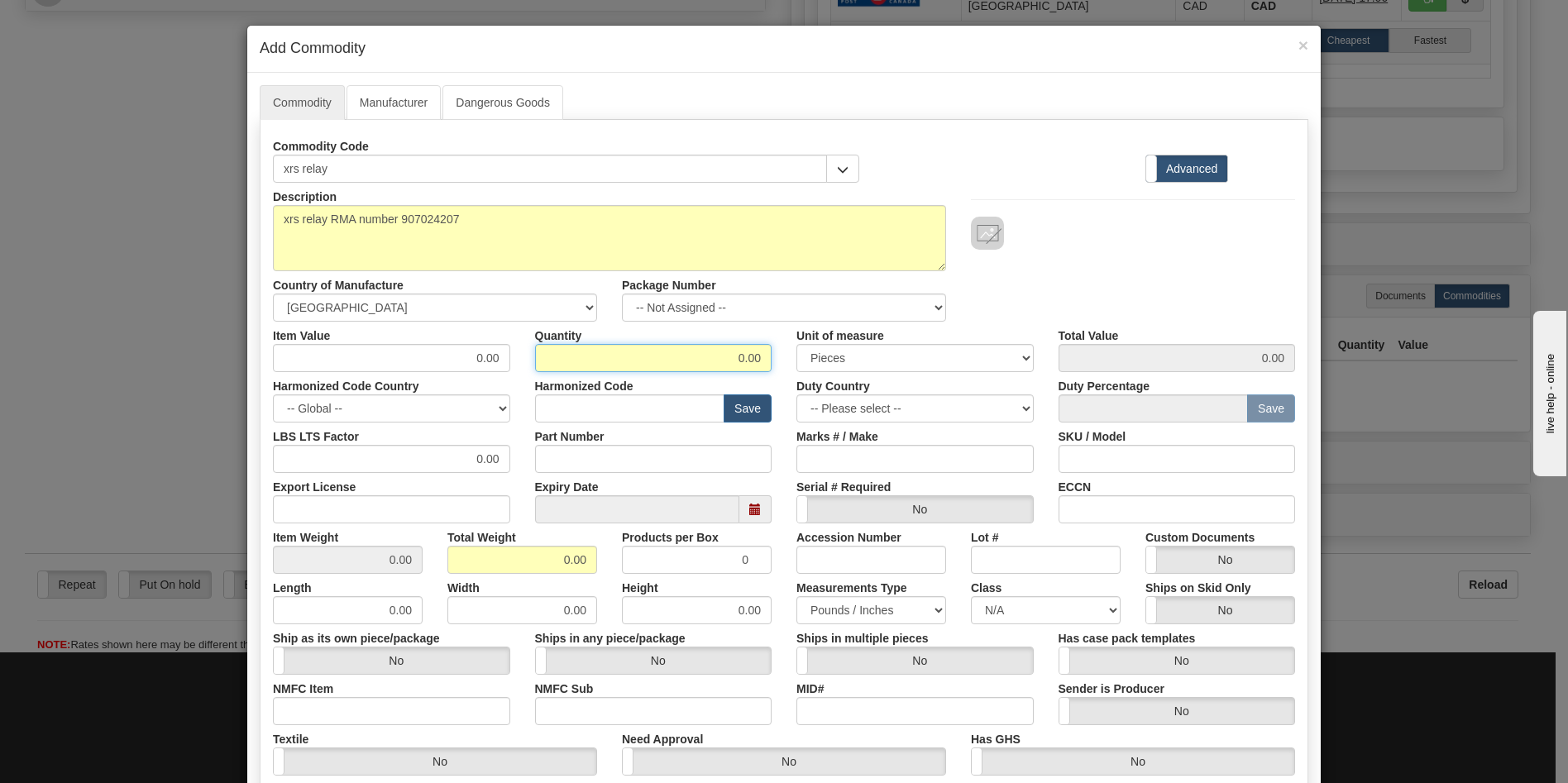
click at [734, 355] on input "0.00" at bounding box center [653, 358] width 237 height 28
click at [740, 362] on input "12.00" at bounding box center [653, 358] width 237 height 28
type input "1.00"
click at [925, 302] on select "-- Not Assigned -- Package 1" at bounding box center [784, 308] width 324 height 28
select select "0"
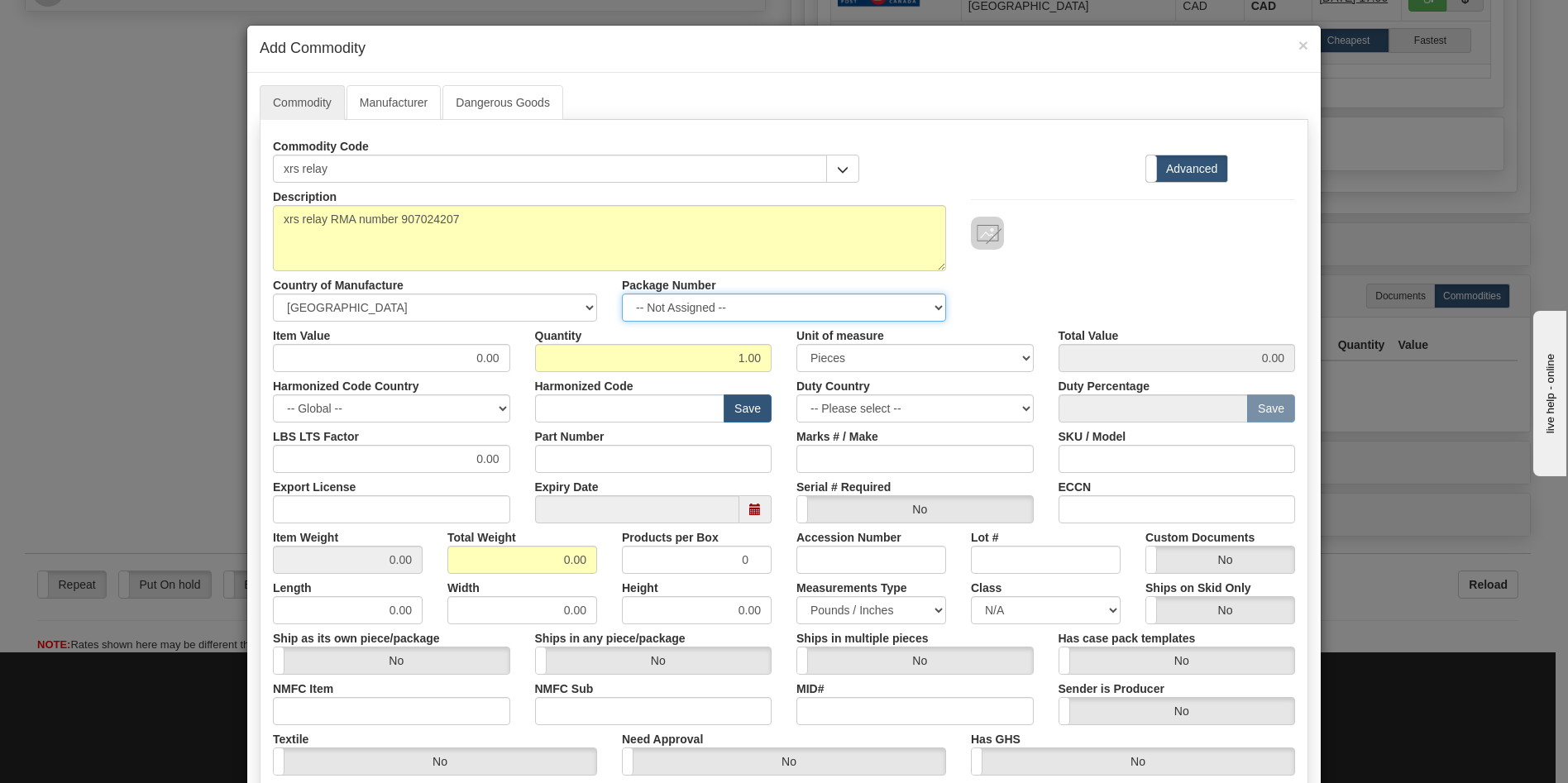
click at [622, 294] on select "-- Not Assigned -- Package 1" at bounding box center [784, 308] width 324 height 28
click at [1017, 415] on select "-- Please select -- [GEOGRAPHIC_DATA] [GEOGRAPHIC_DATA] [GEOGRAPHIC_DATA] [GEOG…" at bounding box center [914, 409] width 237 height 28
select select "CA"
click at [796, 395] on select "-- Please select -- [GEOGRAPHIC_DATA] [GEOGRAPHIC_DATA] [GEOGRAPHIC_DATA] [GEOG…" at bounding box center [914, 409] width 237 height 28
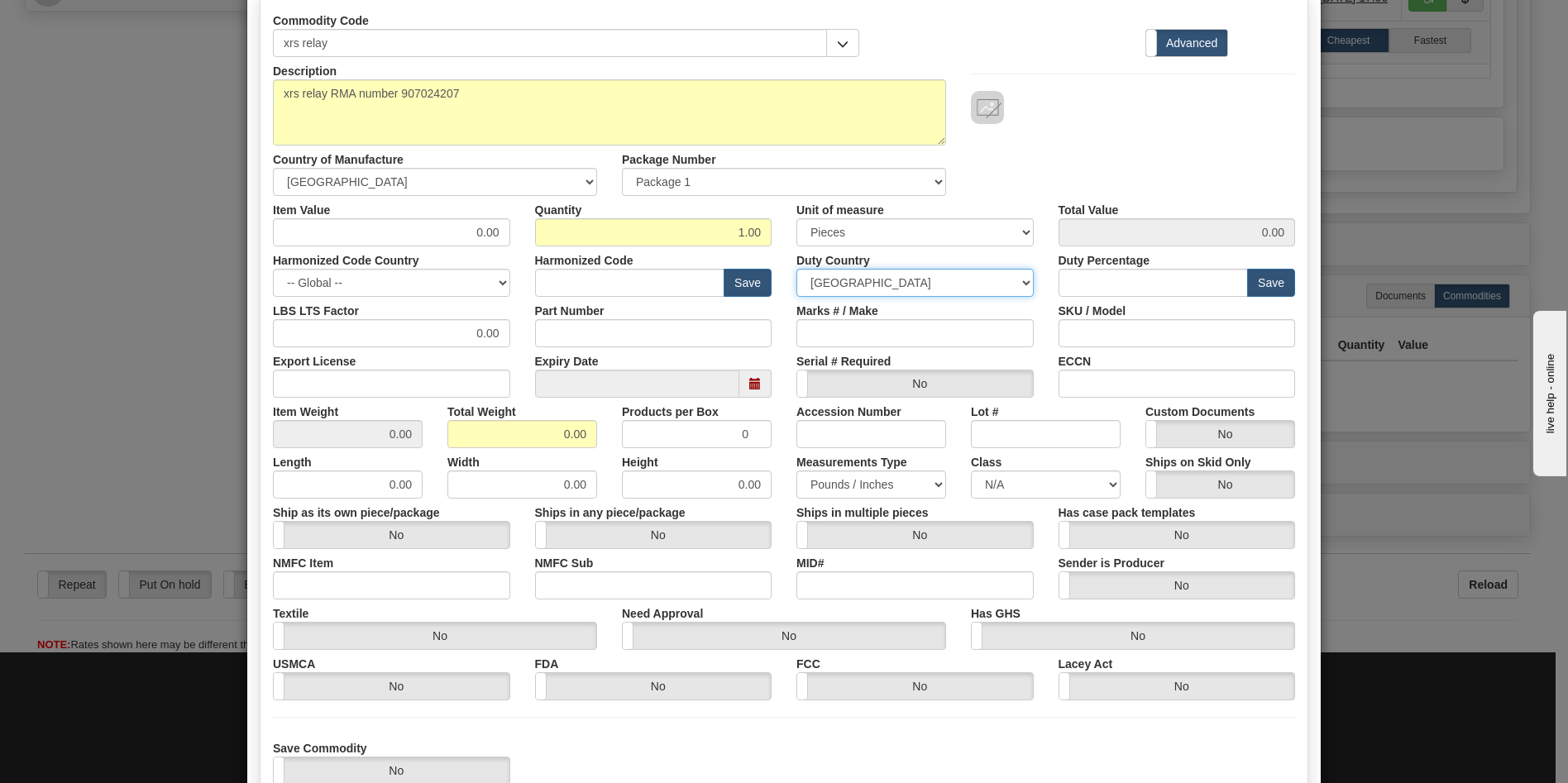
scroll to position [165, 0]
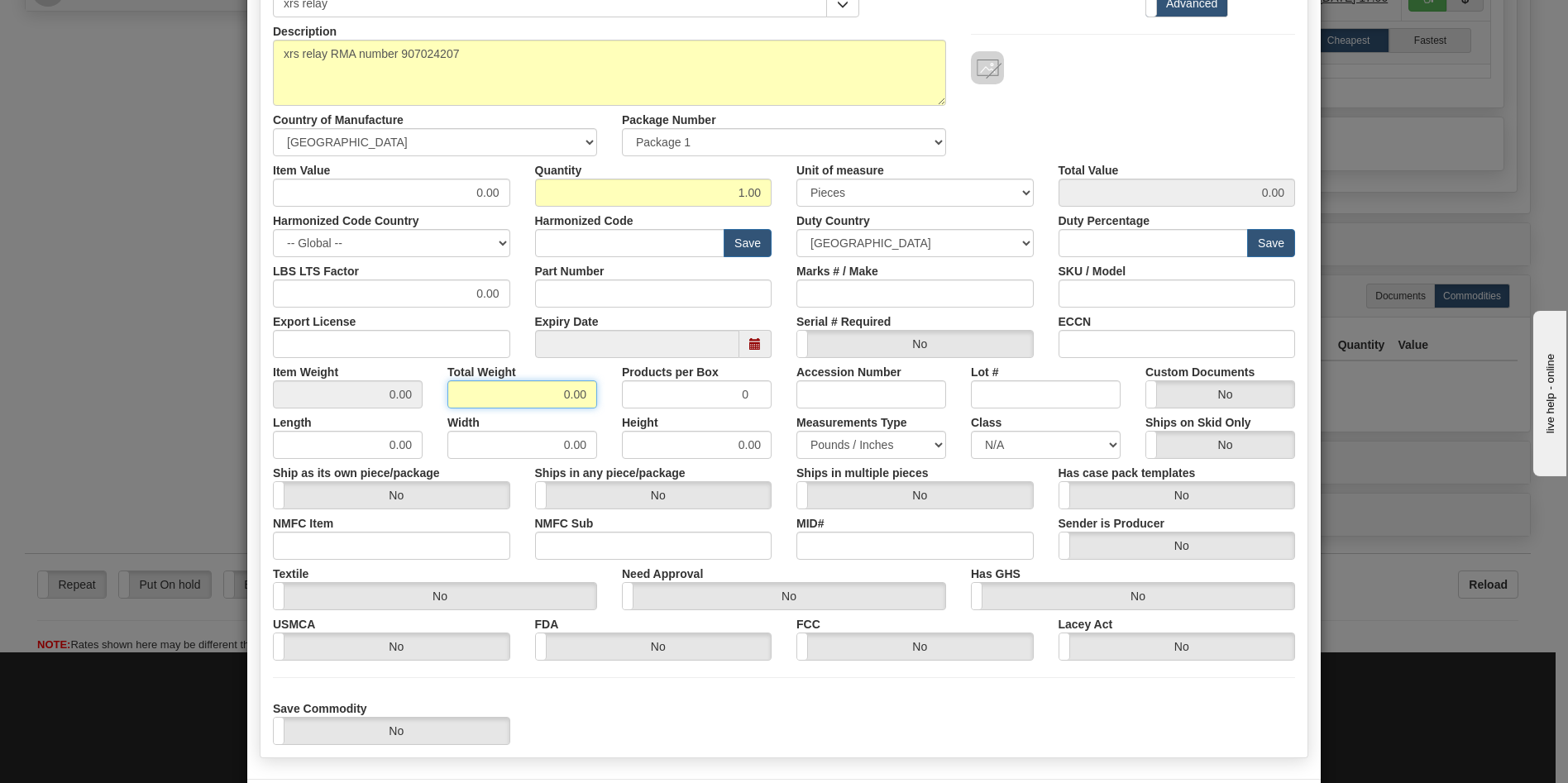
click at [560, 395] on input "0.00" at bounding box center [522, 395] width 150 height 28
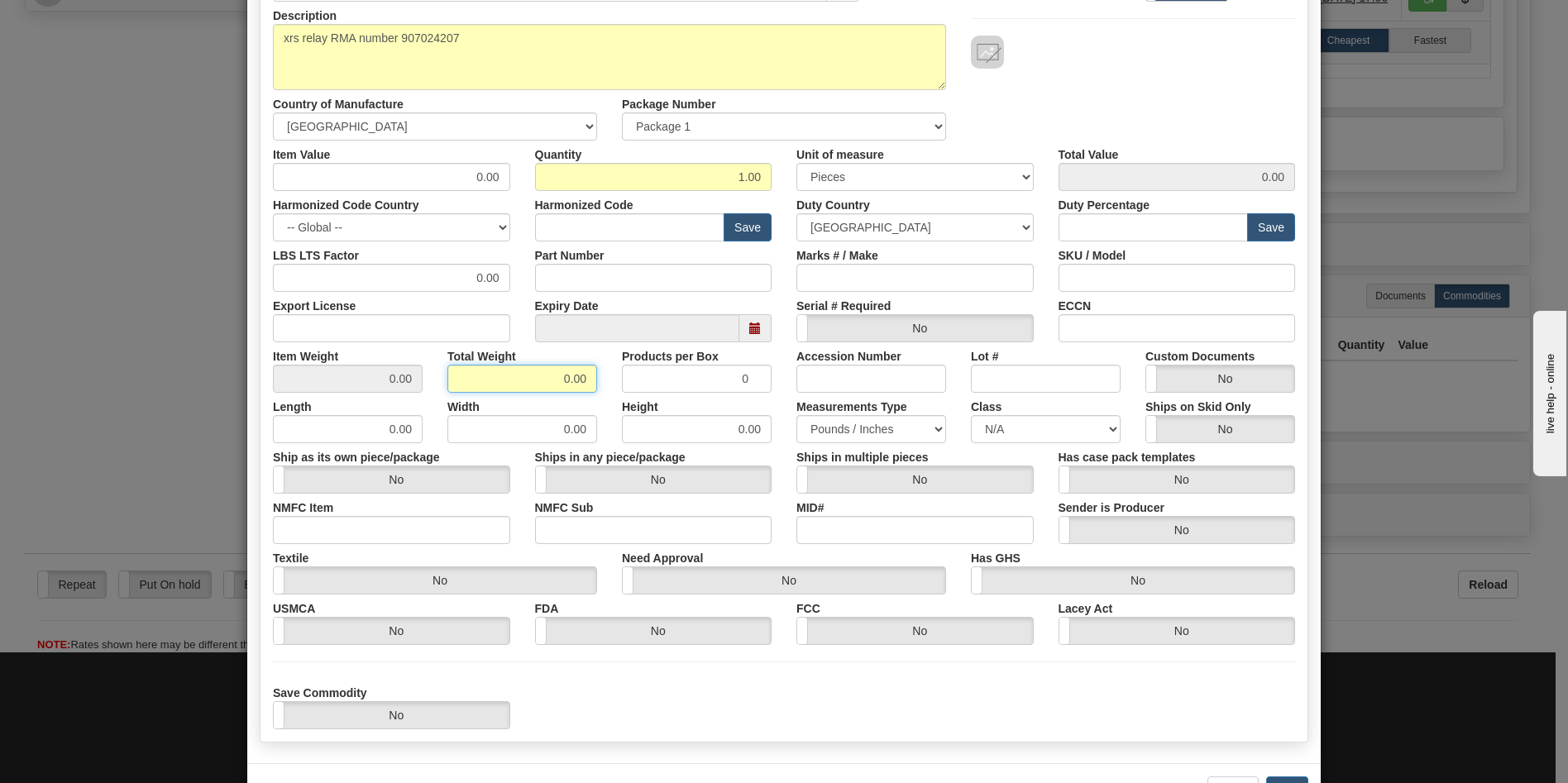
scroll to position [241, 0]
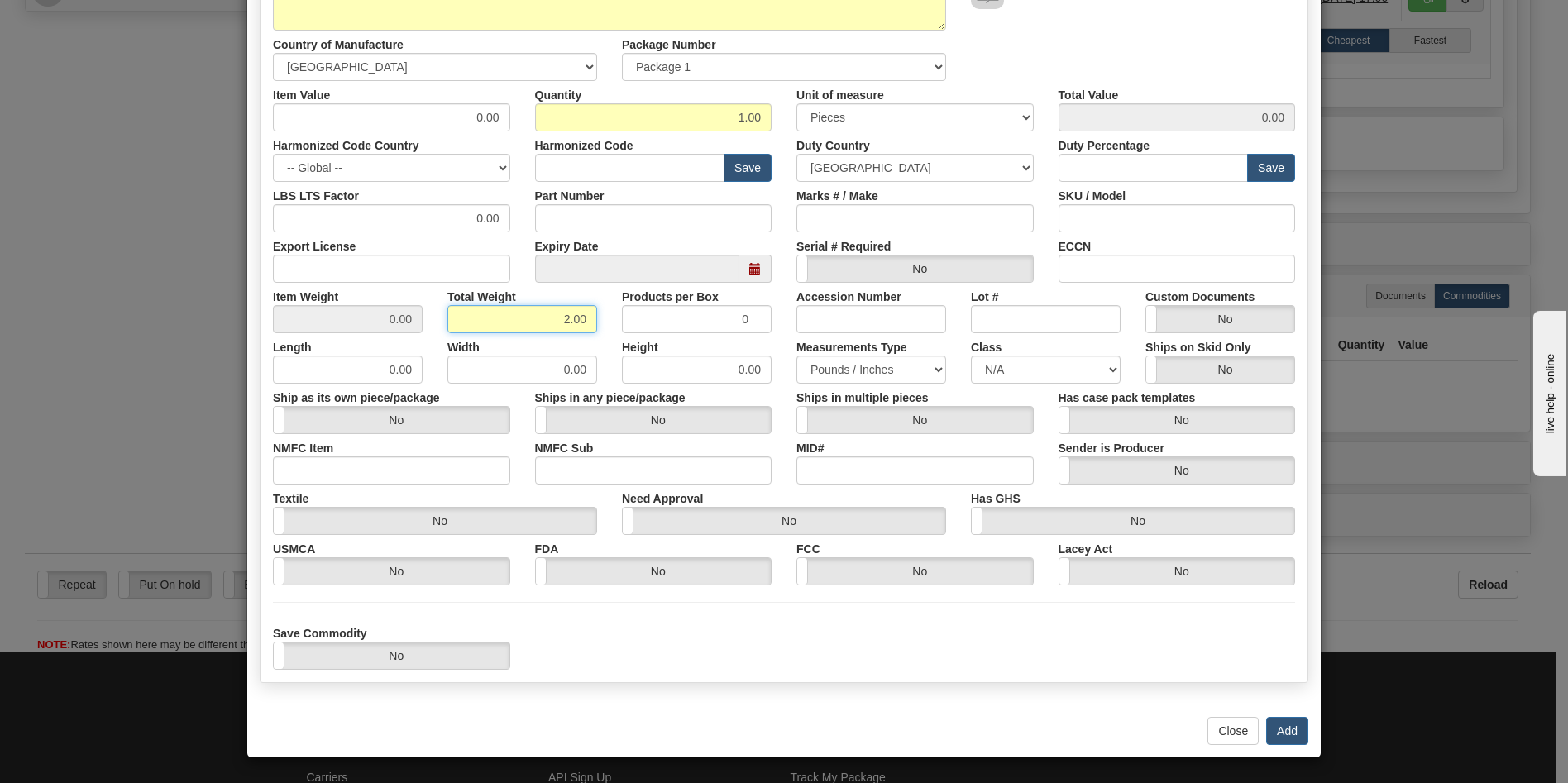
type input "2.00"
type input "2.0000"
click at [1291, 732] on button "Add" at bounding box center [1287, 731] width 42 height 28
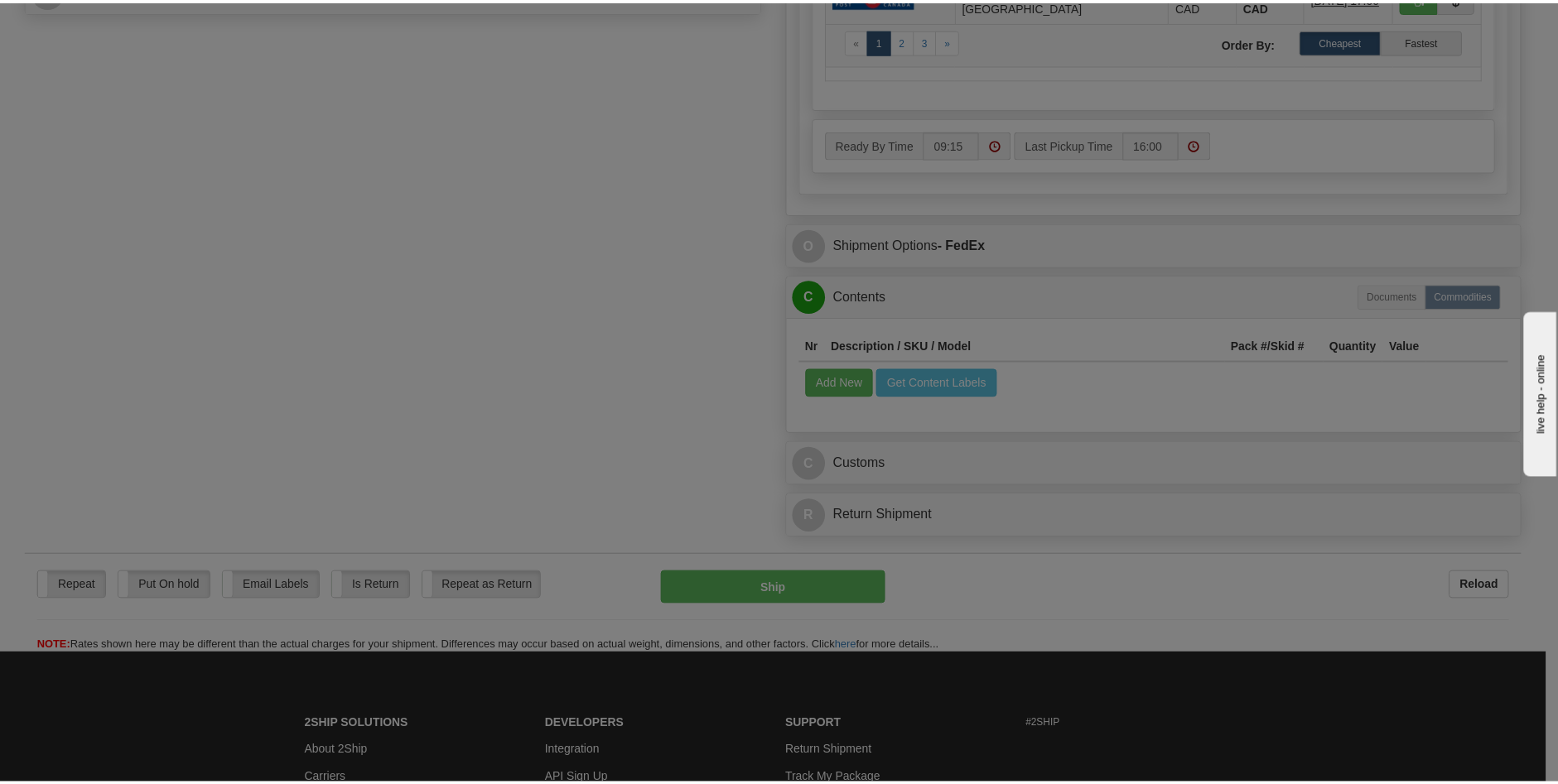
scroll to position [0, 0]
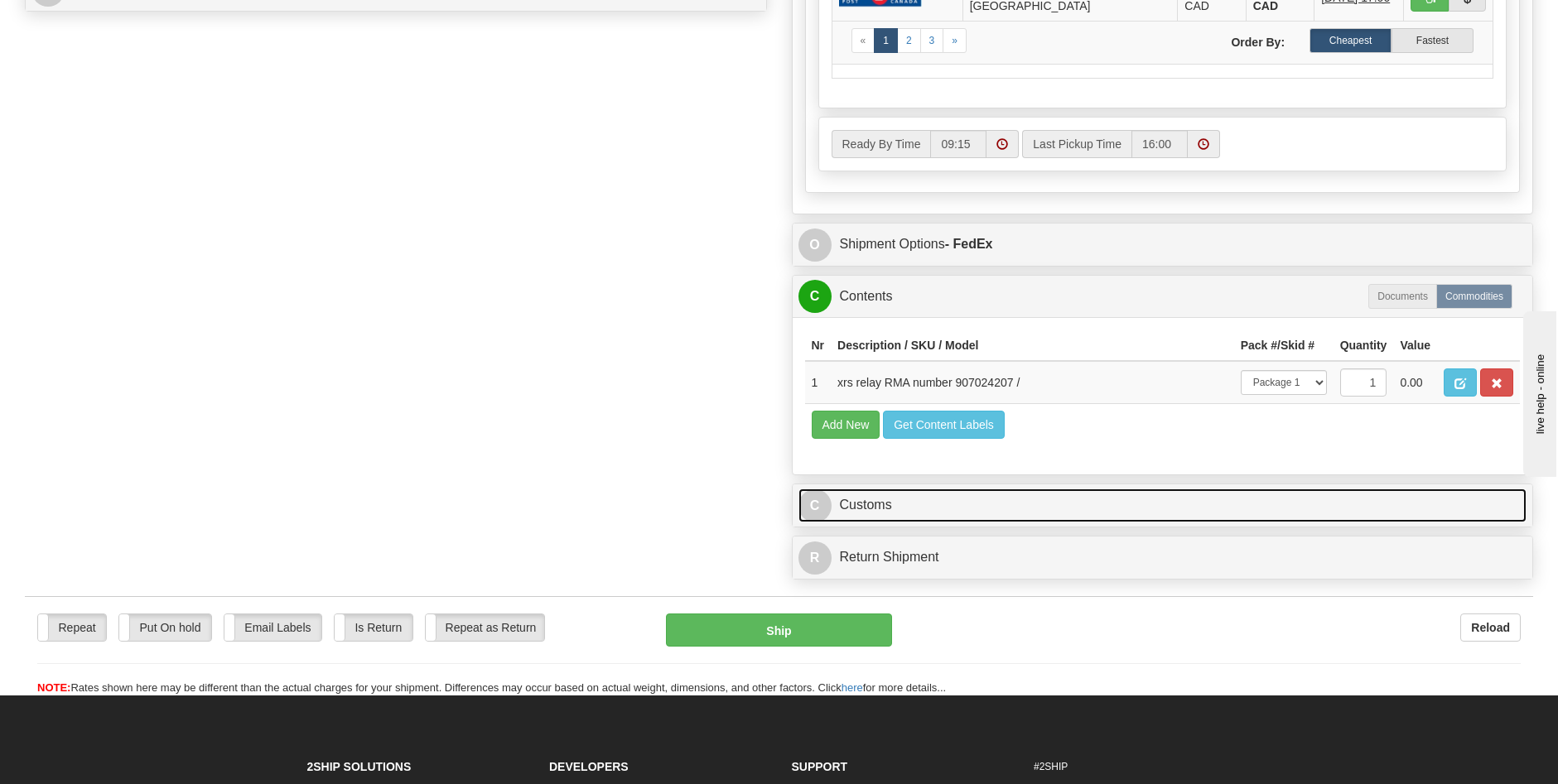
click at [879, 493] on link "C Customs" at bounding box center [1163, 506] width 729 height 34
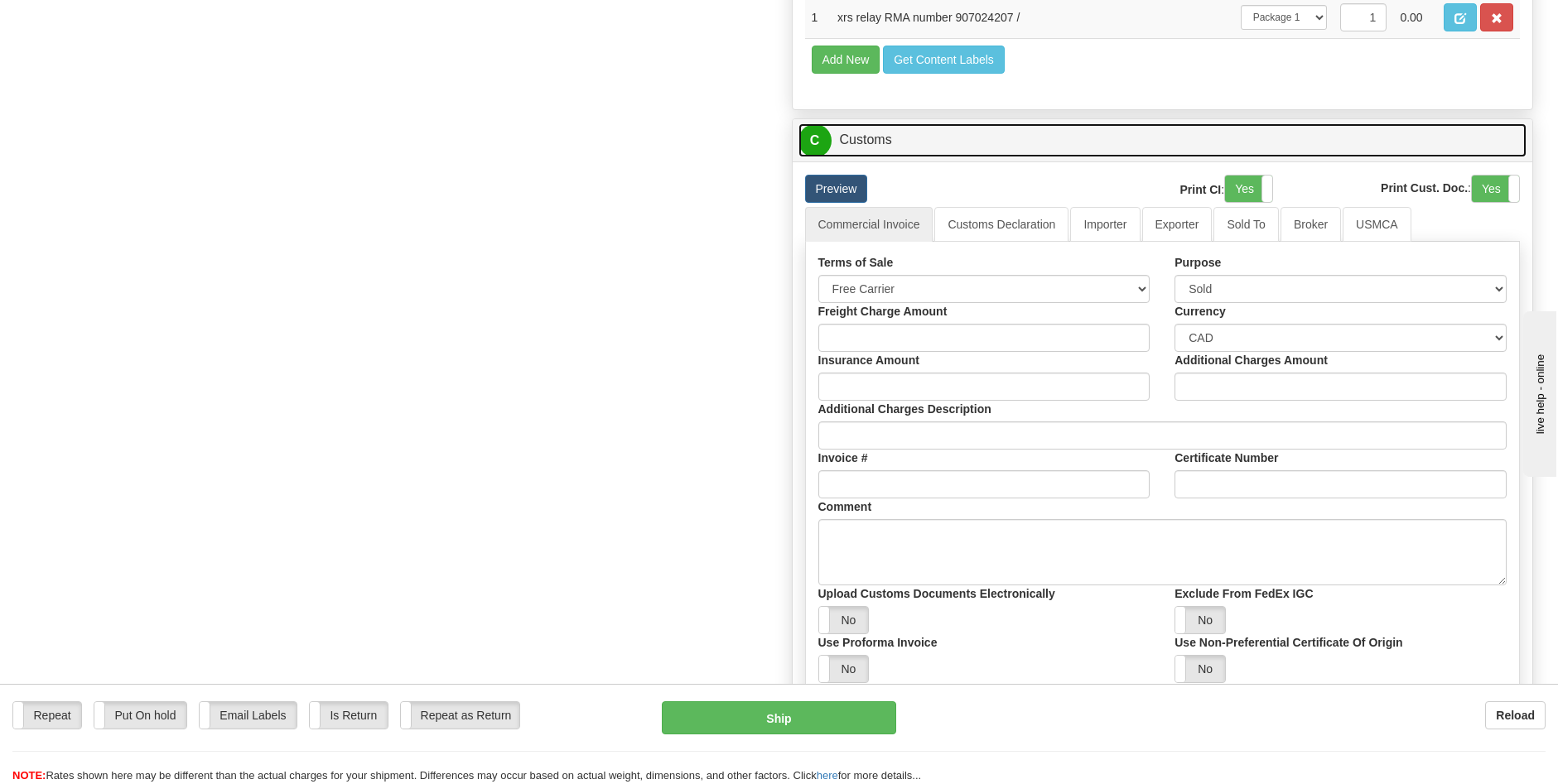
scroll to position [1242, 0]
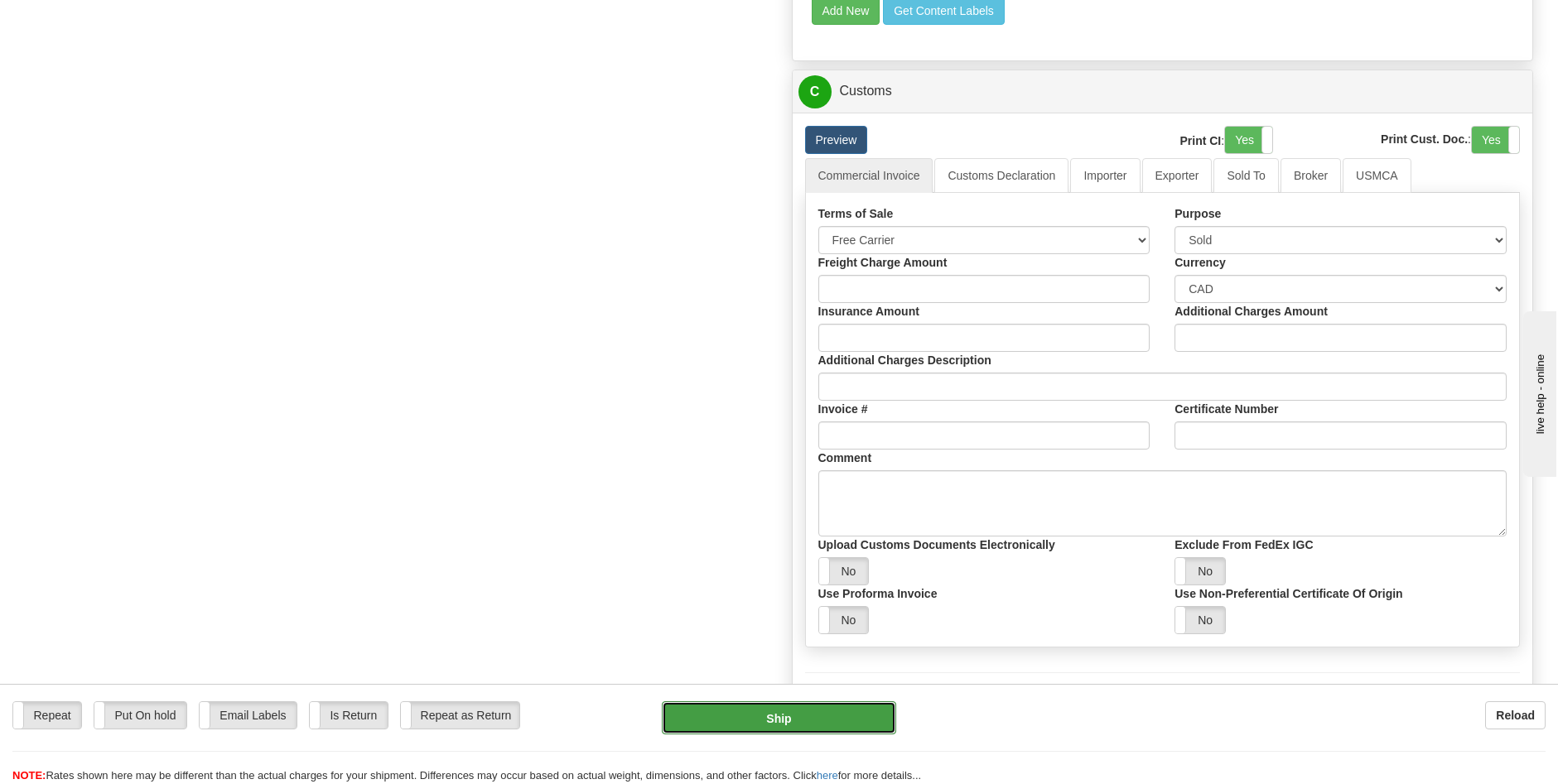
click at [821, 712] on button "Ship" at bounding box center [779, 718] width 234 height 33
type input "92"
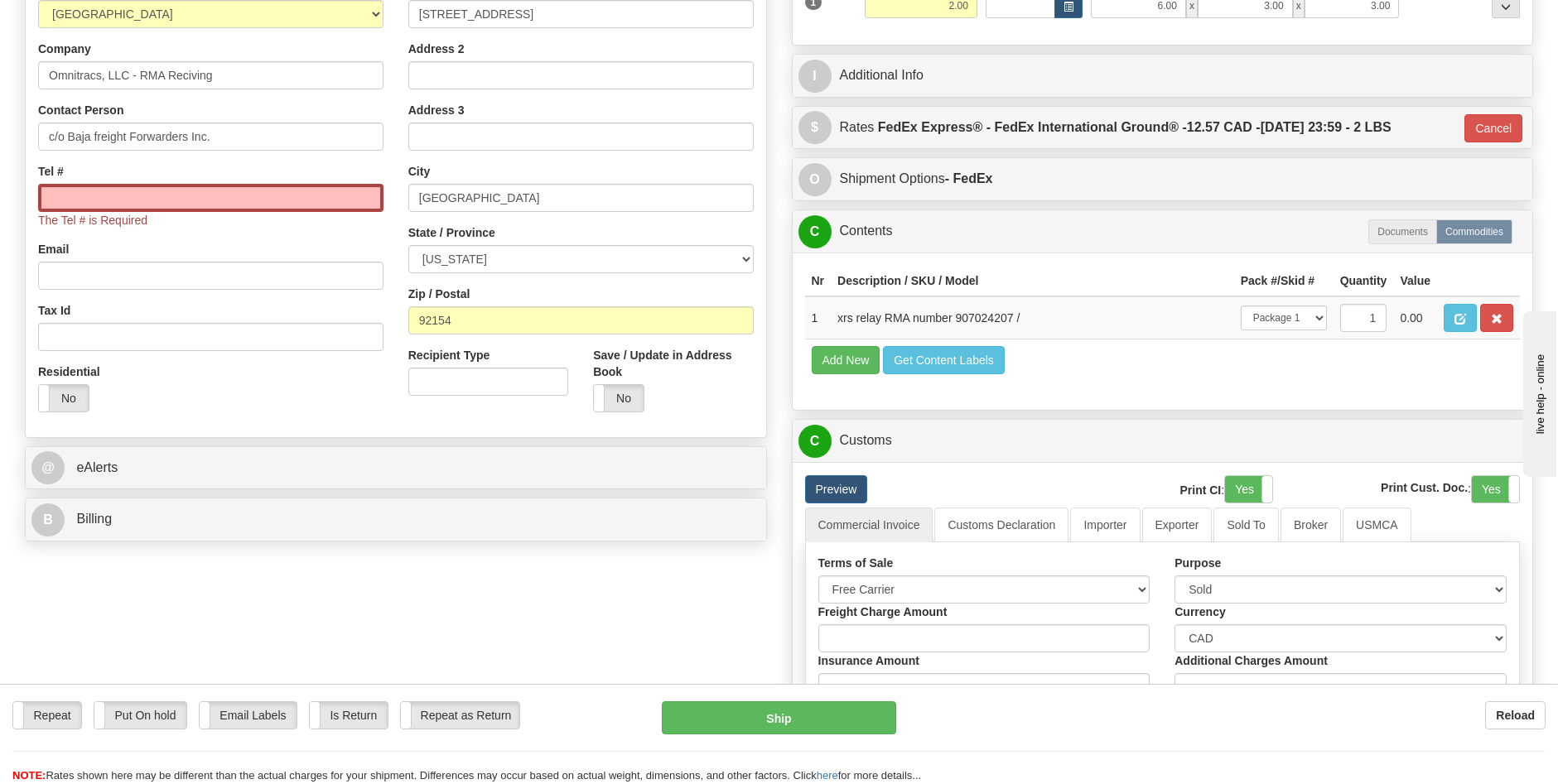
scroll to position [170, 0]
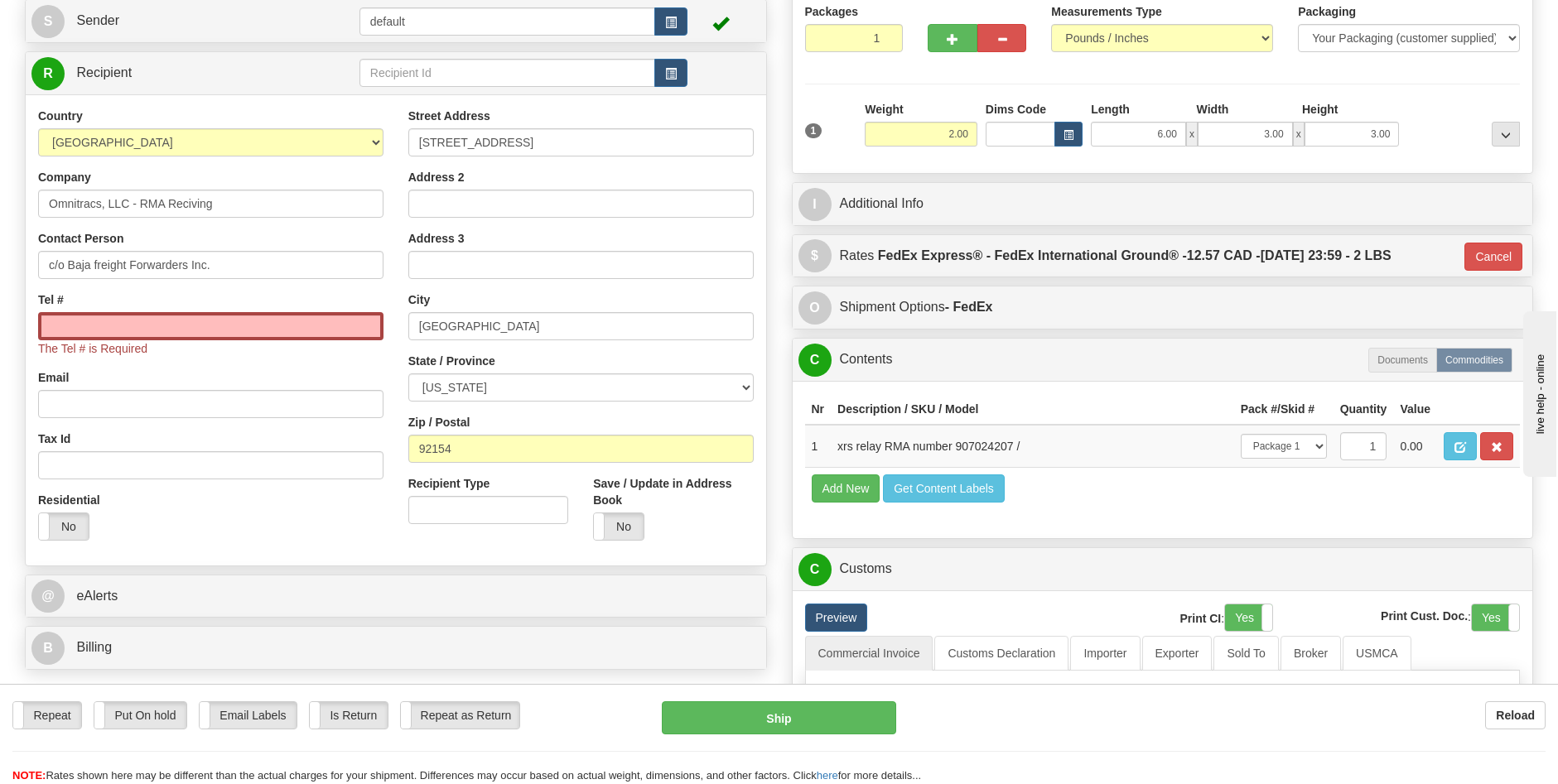
click at [240, 310] on div "Tel # The Tel # is Required" at bounding box center [210, 324] width 346 height 65
drag, startPoint x: 240, startPoint y: 319, endPoint x: 273, endPoint y: 322, distance: 33.1
click at [241, 320] on input "Tel #" at bounding box center [210, 326] width 346 height 28
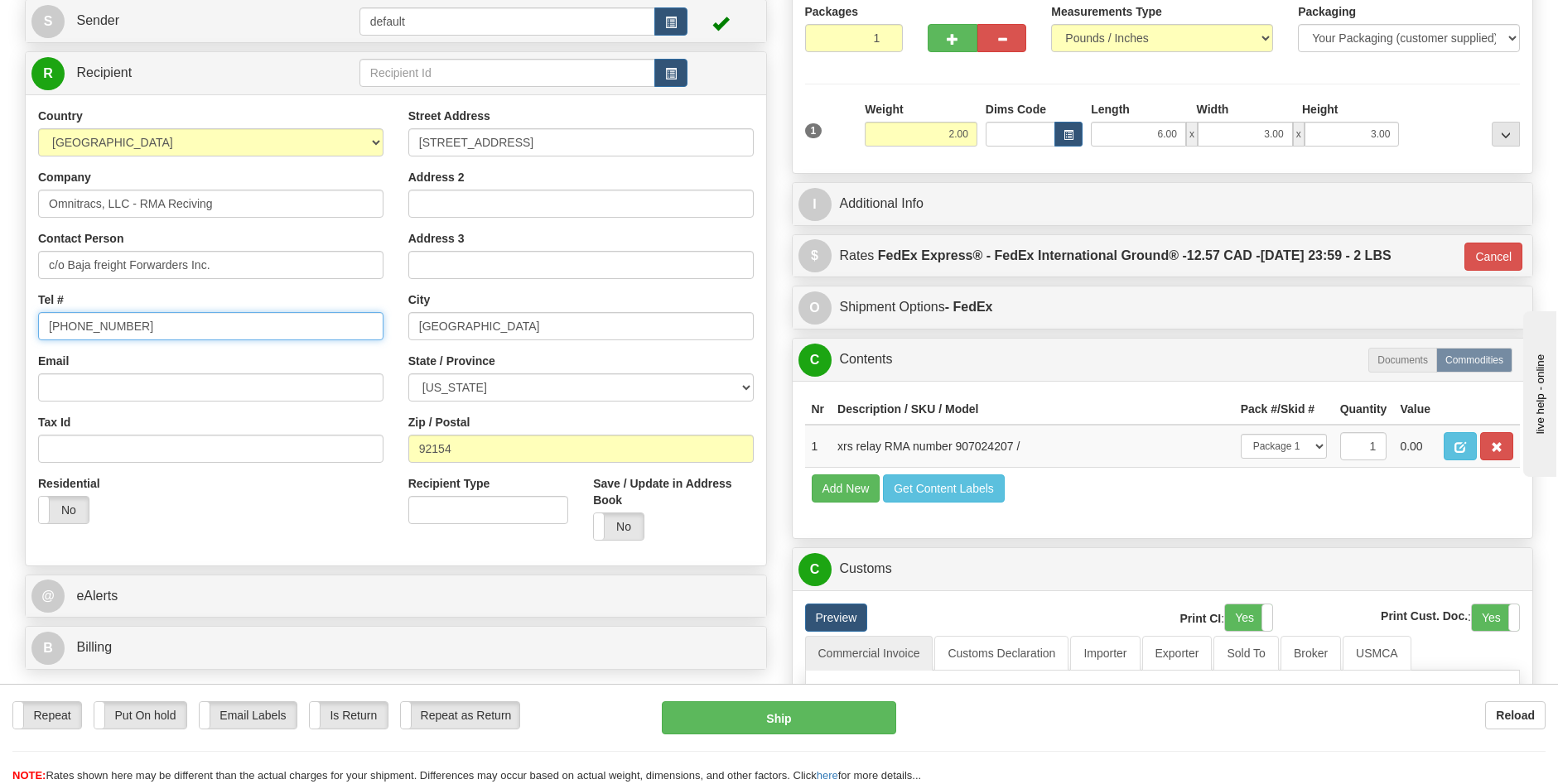
type input "[PHONE_NUMBER]"
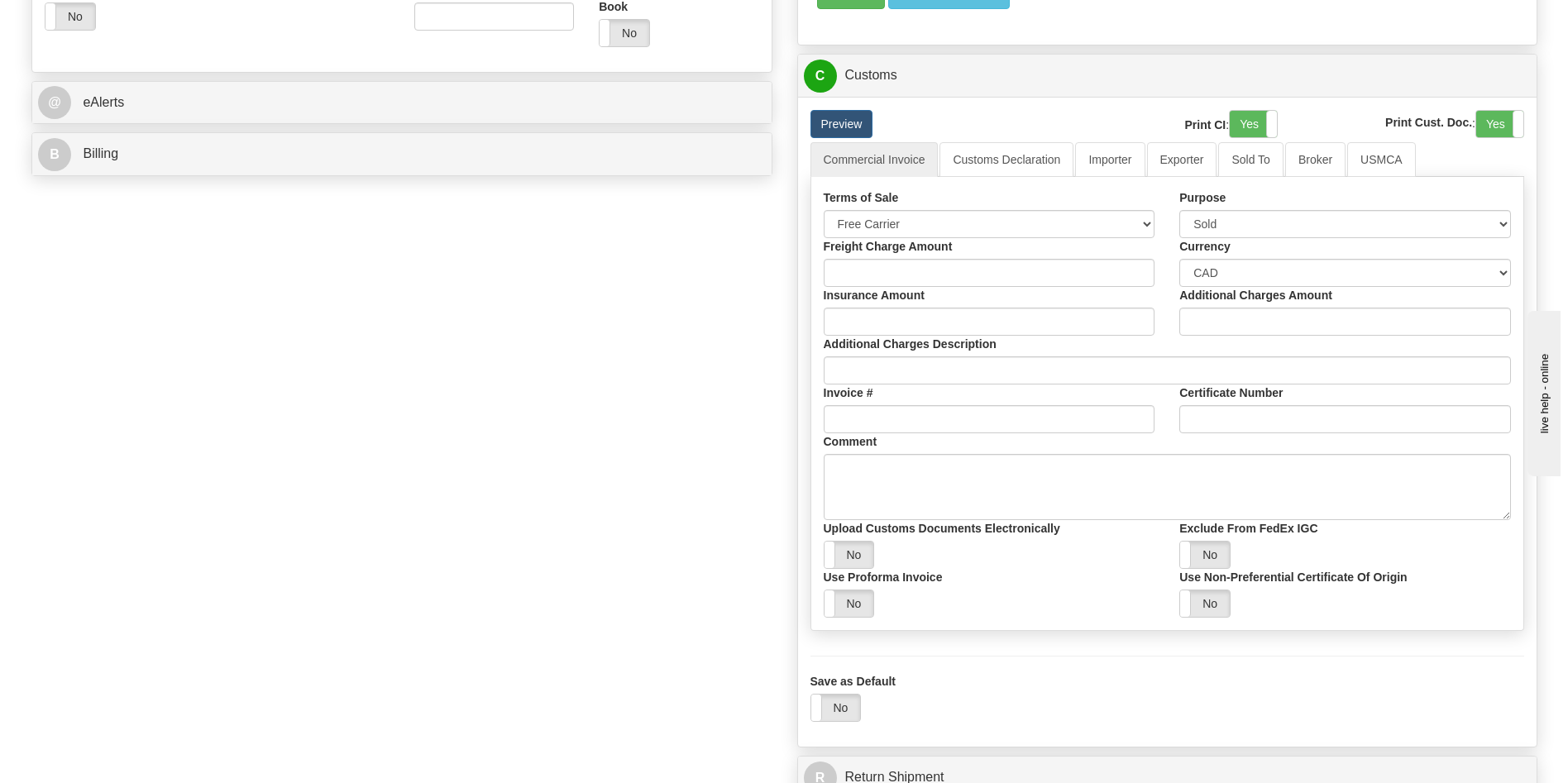
scroll to position [1080, 0]
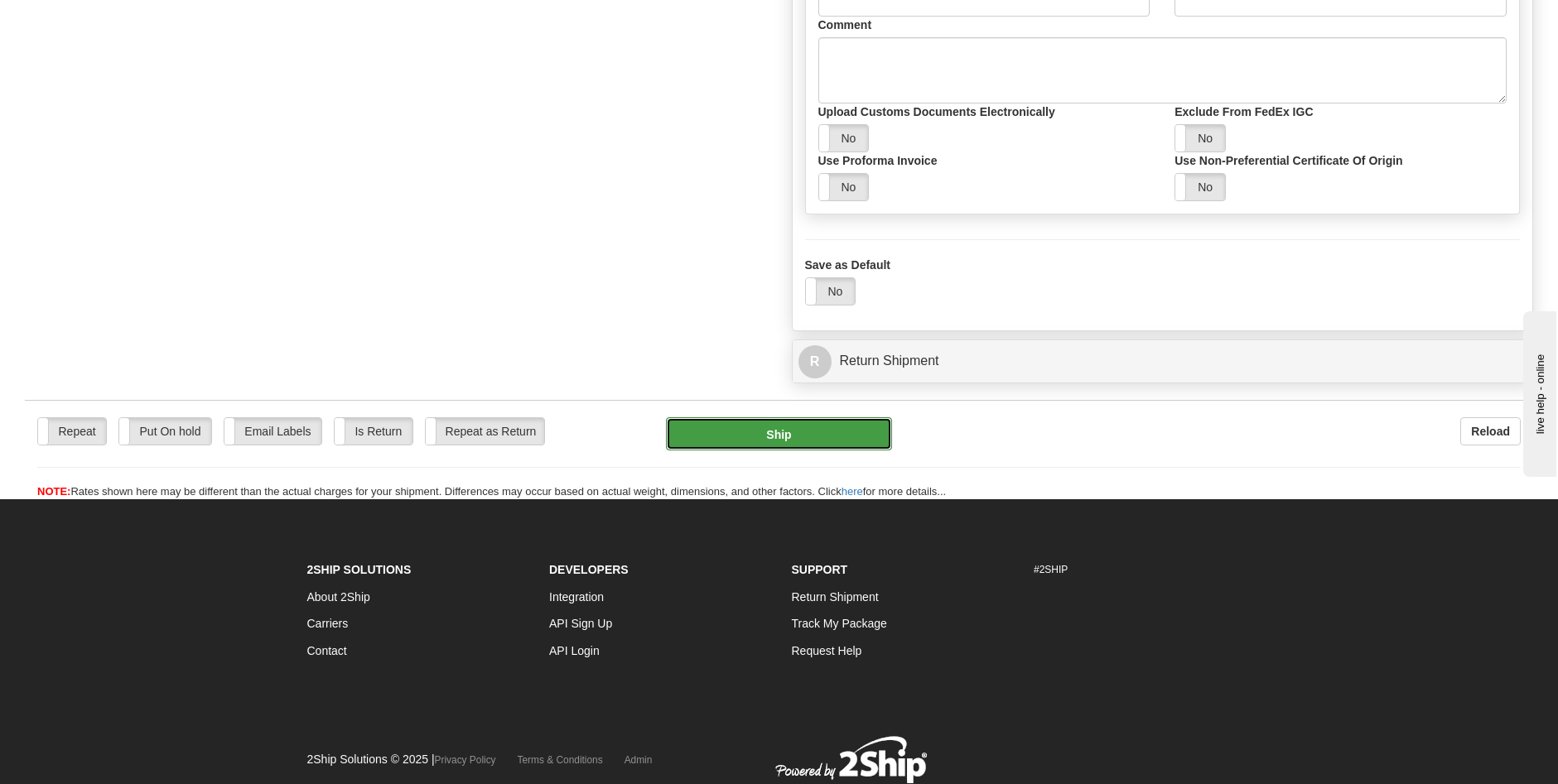
click at [850, 427] on button "Ship" at bounding box center [779, 433] width 226 height 33
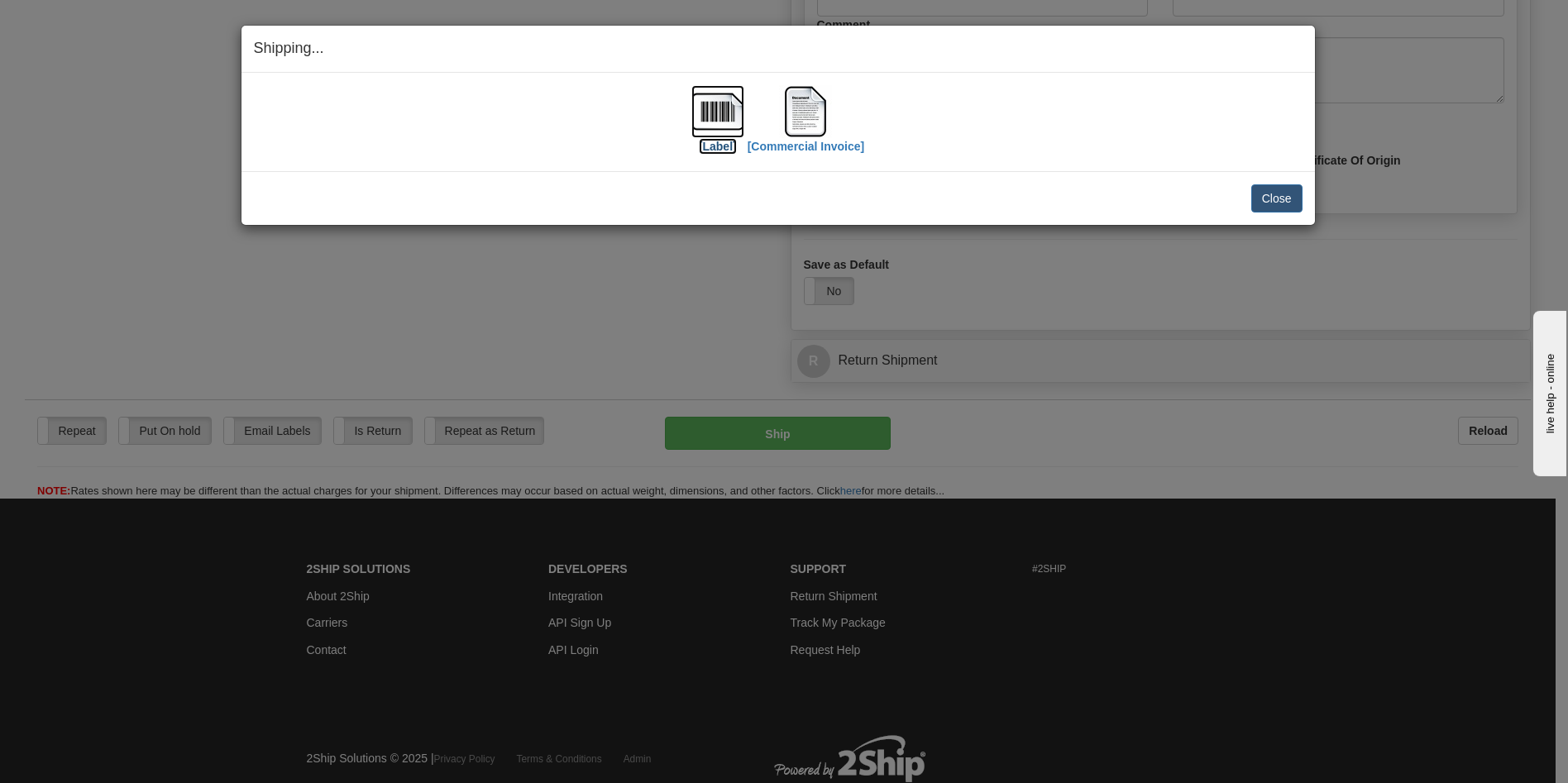
click at [716, 148] on label "[Label]" at bounding box center [717, 146] width 38 height 17
click at [1279, 194] on button "Close" at bounding box center [1277, 199] width 51 height 28
